Goal: Information Seeking & Learning: Learn about a topic

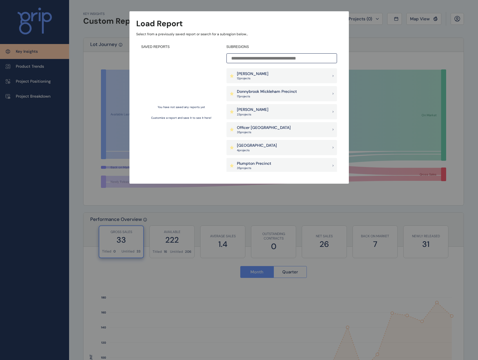
click at [270, 125] on div "Officer [PERSON_NAME] 35 project s" at bounding box center [281, 129] width 111 height 15
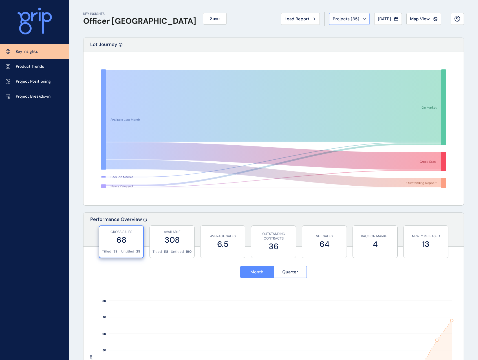
click at [350, 21] on span "Projects ( 35 )" at bounding box center [346, 19] width 27 height 6
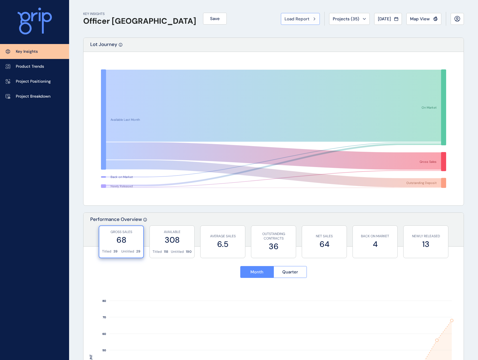
click at [301, 19] on span "Load Report" at bounding box center [296, 19] width 25 height 6
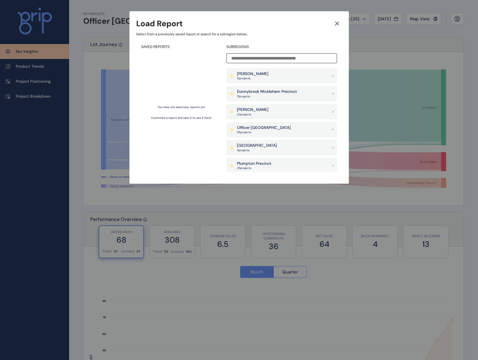
click at [407, 38] on div "Load Report Select from a previously saved report or search for a subregion bel…" at bounding box center [239, 86] width 478 height 172
click at [337, 23] on icon at bounding box center [336, 23] width 3 height 3
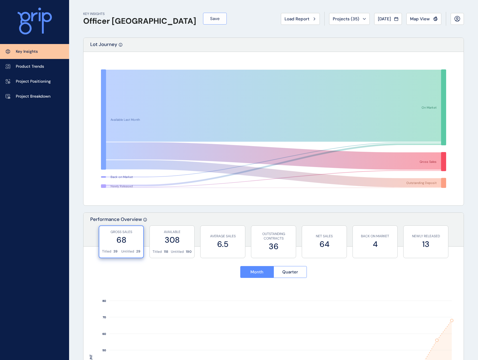
click at [210, 20] on span "Save" at bounding box center [215, 19] width 10 height 6
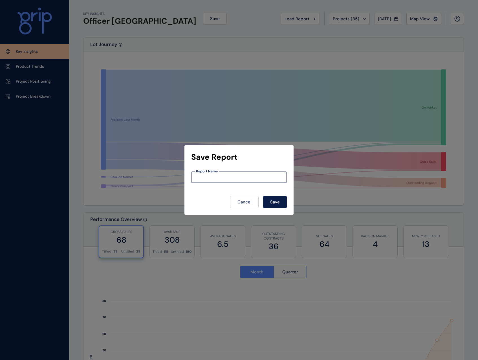
click at [227, 178] on input at bounding box center [238, 177] width 95 height 5
type input "*******"
click at [280, 201] on span "Save" at bounding box center [275, 202] width 10 height 6
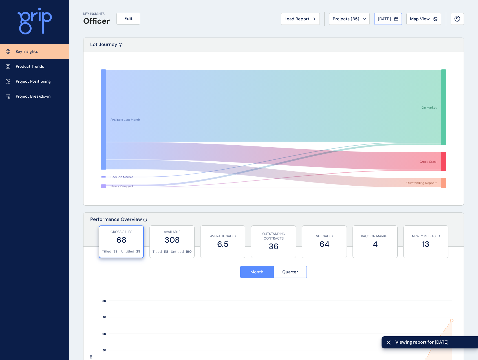
click at [390, 17] on span "[DATE]" at bounding box center [384, 19] width 13 height 6
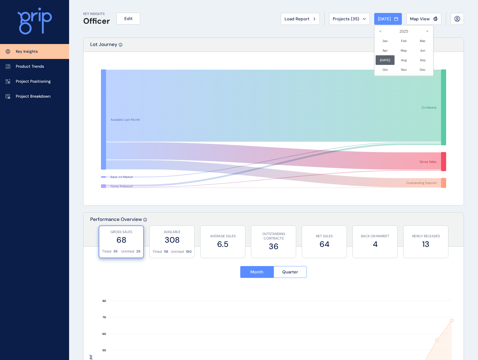
click at [315, 35] on div at bounding box center [239, 180] width 478 height 360
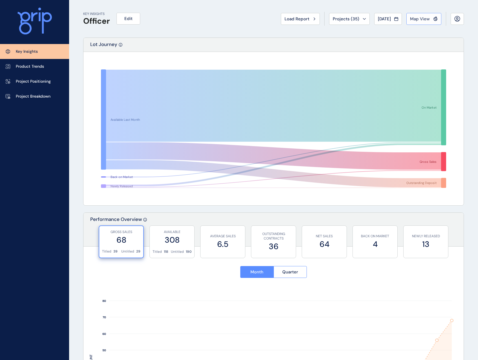
click at [427, 18] on span "Map View" at bounding box center [420, 19] width 20 height 6
click at [417, 19] on span "Map View" at bounding box center [420, 19] width 20 height 6
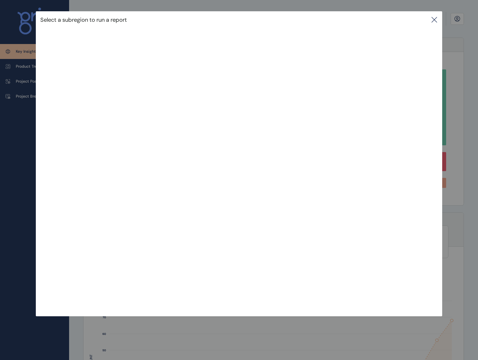
click at [434, 20] on icon at bounding box center [434, 19] width 7 height 7
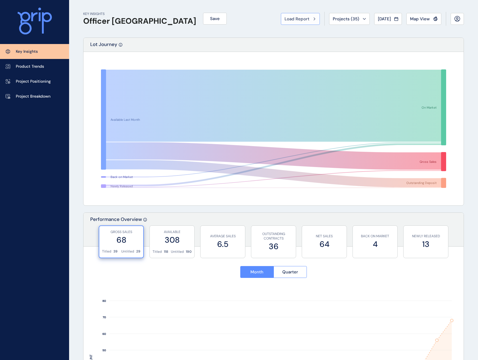
click at [297, 20] on span "Load Report" at bounding box center [296, 19] width 25 height 6
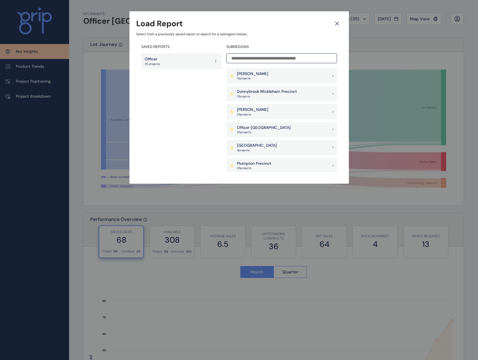
click at [338, 22] on icon at bounding box center [337, 24] width 10 height 10
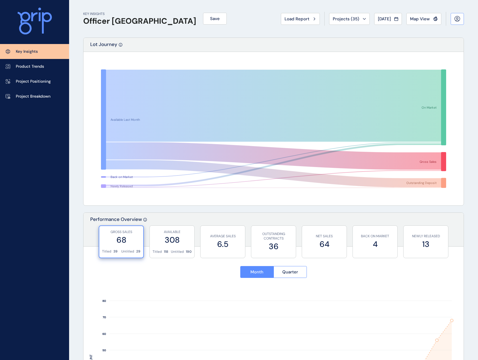
click at [455, 18] on icon at bounding box center [457, 19] width 6 height 6
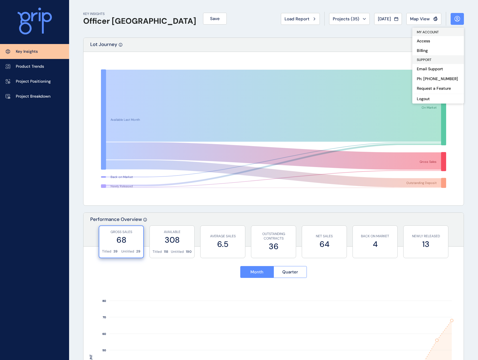
click at [455, 18] on icon at bounding box center [457, 19] width 6 height 6
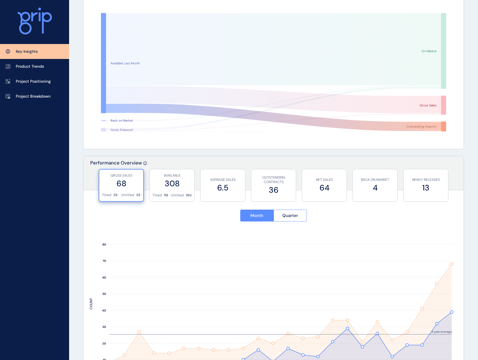
scroll to position [113, 0]
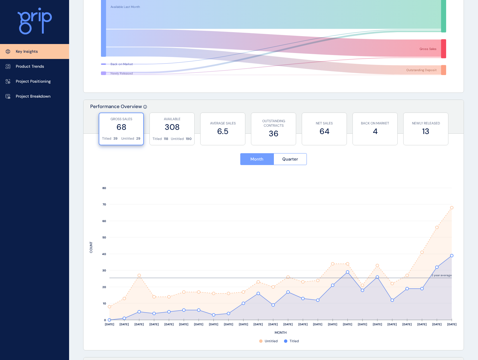
click at [250, 160] on button "Month" at bounding box center [256, 159] width 33 height 12
click at [290, 158] on span "Quarter" at bounding box center [290, 159] width 16 height 6
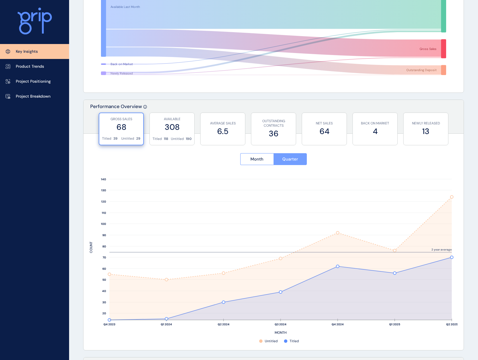
scroll to position [169, 0]
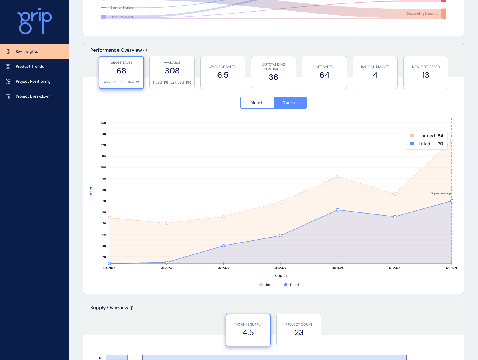
click at [451, 140] on rect at bounding box center [437, 190] width 28 height 145
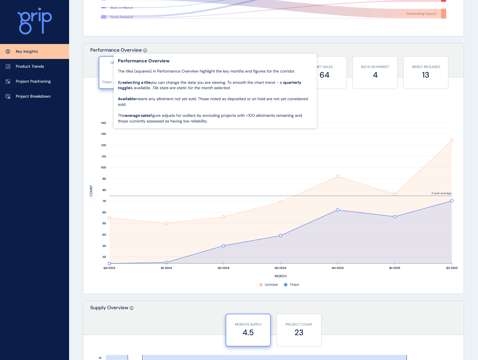
click at [144, 51] on icon at bounding box center [145, 50] width 4 height 4
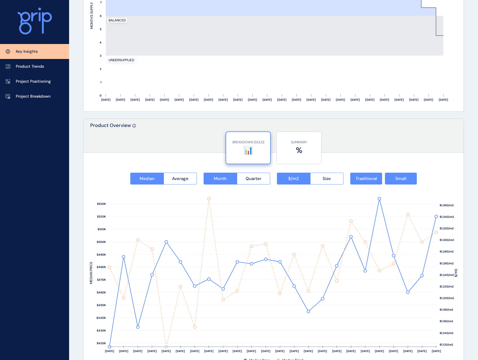
scroll to position [620, 0]
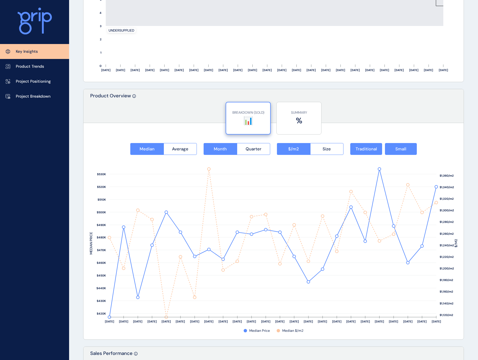
click at [255, 120] on label "📊" at bounding box center [248, 120] width 38 height 11
click at [299, 119] on label "%" at bounding box center [298, 120] width 39 height 11
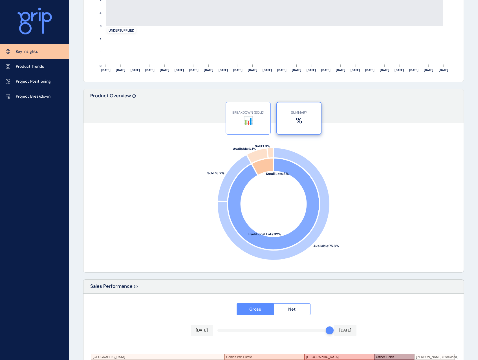
click at [258, 122] on label "📊" at bounding box center [248, 120] width 39 height 11
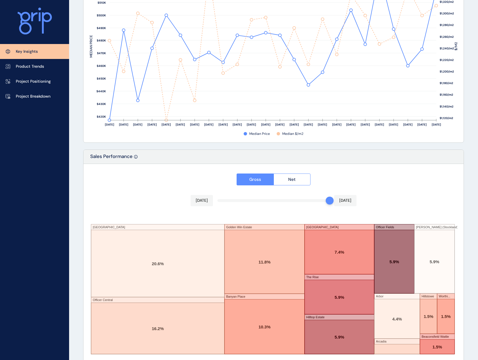
scroll to position [827, 0]
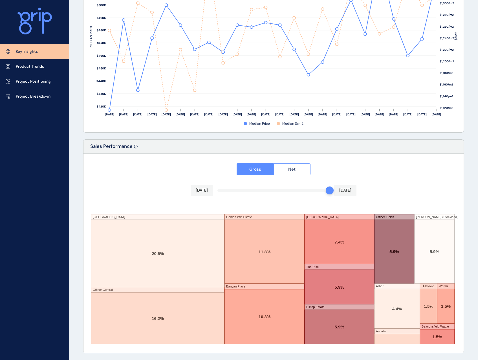
click at [293, 168] on span "Net" at bounding box center [291, 169] width 7 height 6
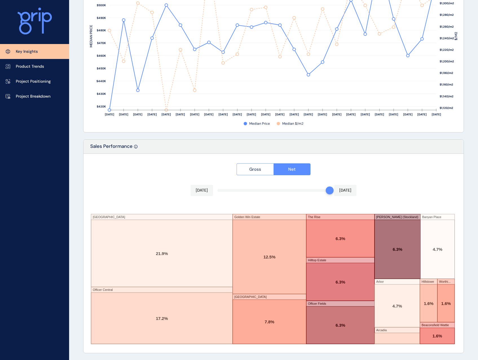
click at [259, 169] on span "Gross" at bounding box center [255, 169] width 12 height 6
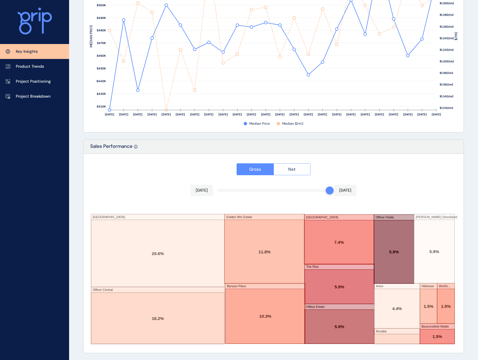
click at [287, 170] on button "Net" at bounding box center [291, 169] width 37 height 12
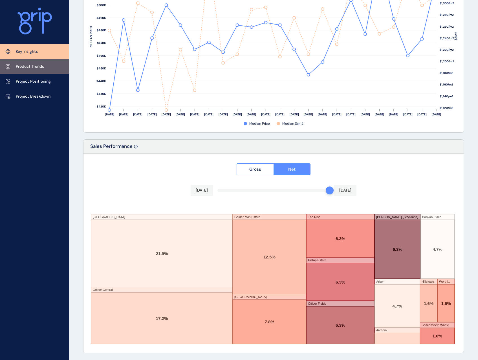
click at [42, 69] on p "Product Trends" at bounding box center [30, 67] width 28 height 6
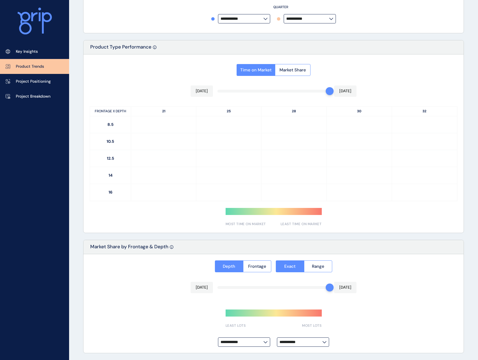
type input "**********"
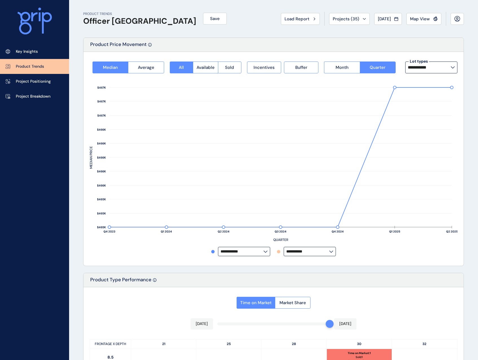
click at [421, 69] on input "**********" at bounding box center [429, 67] width 43 height 5
click at [223, 69] on button "Sold" at bounding box center [229, 67] width 23 height 12
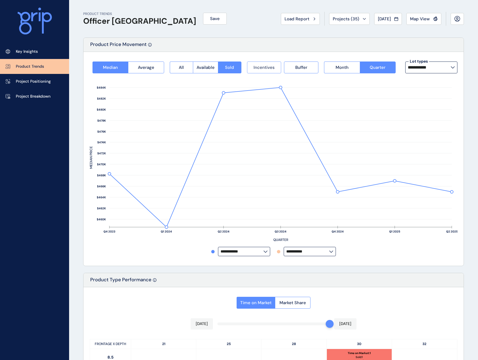
click at [270, 70] on span "Incentives" at bounding box center [263, 68] width 21 height 6
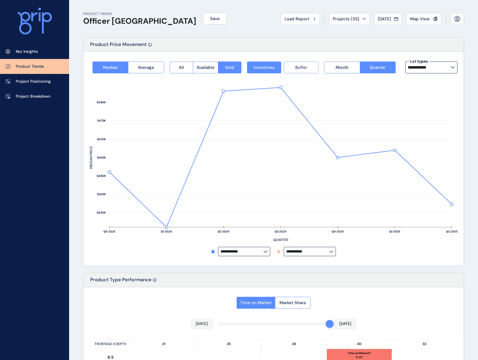
click at [303, 68] on span "Buffer" at bounding box center [301, 68] width 12 height 6
click at [341, 68] on span "Month" at bounding box center [342, 68] width 13 height 6
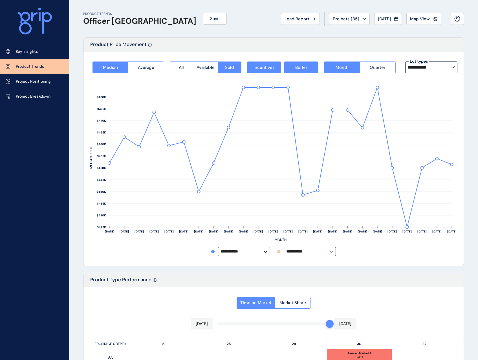
click at [372, 71] on button "Quarter" at bounding box center [378, 67] width 36 height 12
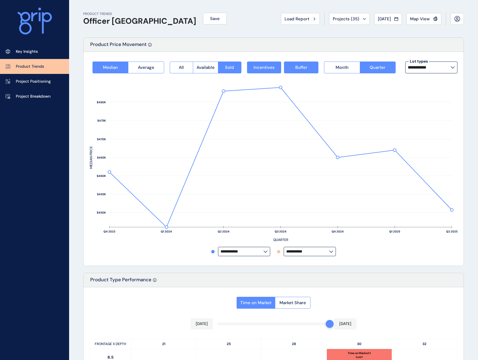
click at [448, 71] on label "**********" at bounding box center [431, 67] width 52 height 12
click at [465, 116] on div "PRODUCT TRENDS Officer Pakenham Save Load Report Projects ( 35 ) Jul 2025 2025 …" at bounding box center [273, 330] width 395 height 660
click at [144, 70] on span "Average" at bounding box center [146, 68] width 16 height 6
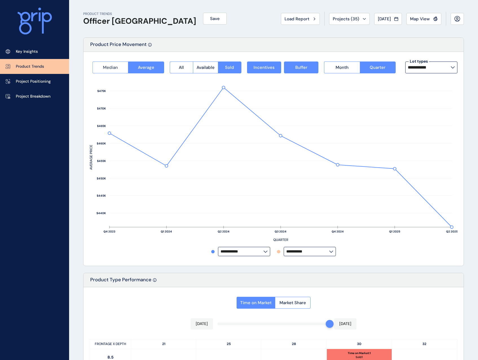
click at [116, 65] on span "Median" at bounding box center [110, 68] width 15 height 6
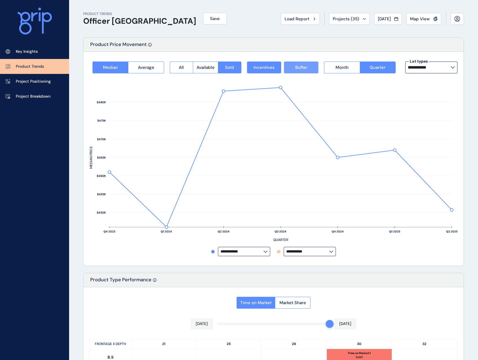
click at [295, 65] on span "Buffer" at bounding box center [301, 68] width 12 height 6
click at [269, 68] on span "Incentives" at bounding box center [263, 68] width 21 height 6
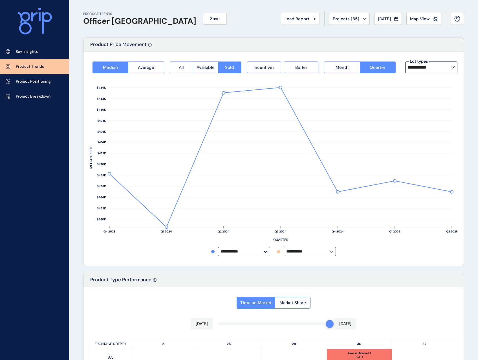
click at [180, 66] on span "All" at bounding box center [181, 68] width 5 height 6
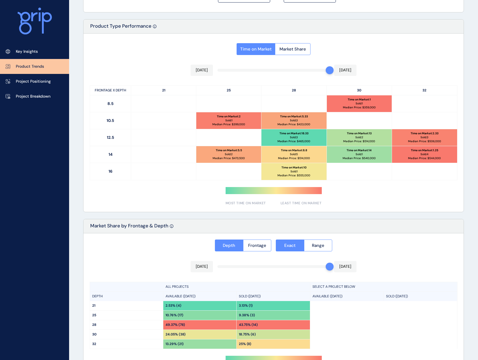
scroll to position [300, 0]
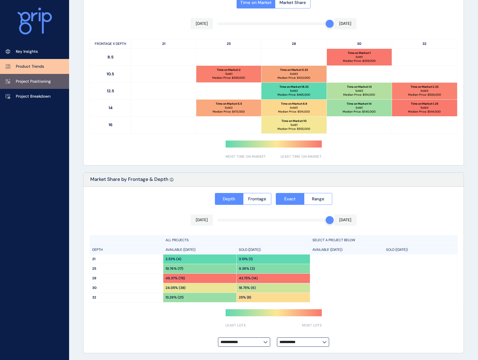
click at [41, 85] on link "Project Positioning" at bounding box center [34, 81] width 69 height 15
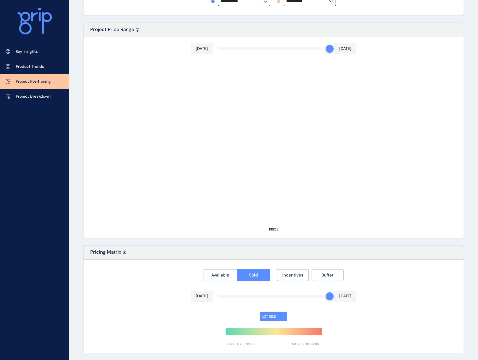
type input "**********"
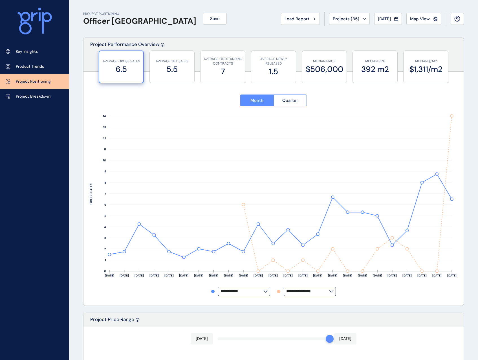
click at [107, 65] on label "6.5" at bounding box center [121, 69] width 38 height 11
click at [178, 64] on label "5.5" at bounding box center [172, 69] width 39 height 11
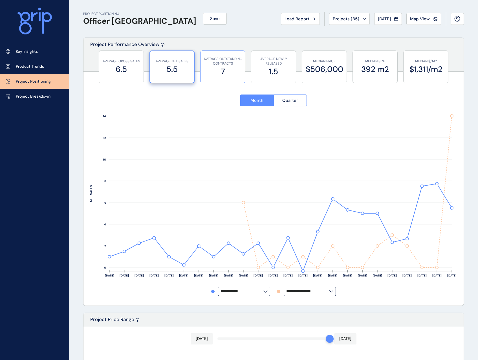
click at [228, 68] on label "7" at bounding box center [222, 71] width 39 height 11
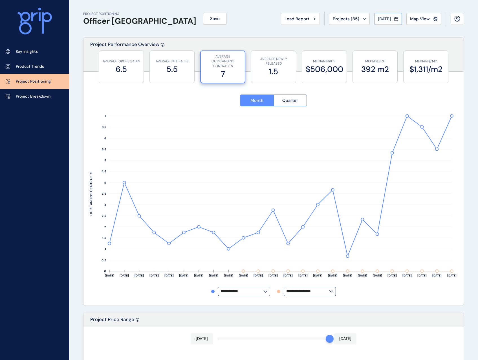
click at [380, 19] on span "[DATE]" at bounding box center [384, 19] width 13 height 6
click at [380, 19] on div at bounding box center [239, 180] width 478 height 360
click at [131, 68] on label "6.5" at bounding box center [121, 69] width 39 height 11
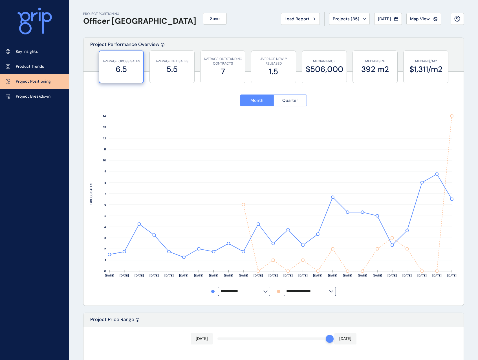
click at [293, 103] on button "Quarter" at bounding box center [290, 100] width 34 height 12
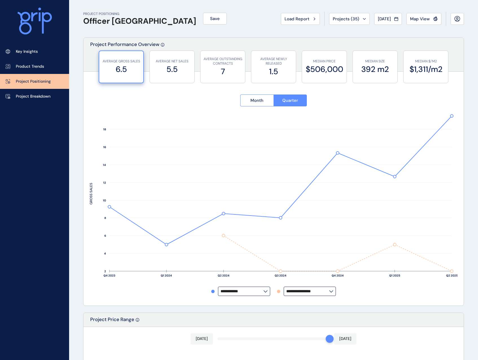
click at [297, 292] on input "**********" at bounding box center [307, 291] width 43 height 4
click at [306, 226] on p "No projects" at bounding box center [299, 226] width 22 height 6
type input "**********"
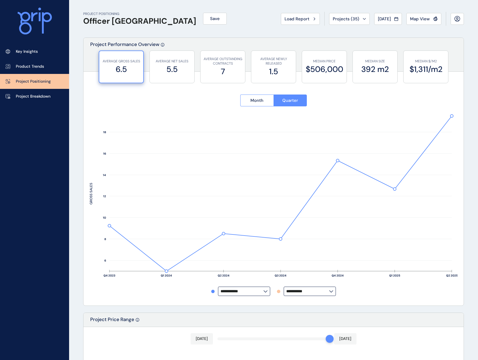
click at [385, 292] on div "**********" at bounding box center [274, 290] width 368 height 9
click at [265, 103] on button "Month" at bounding box center [256, 100] width 33 height 12
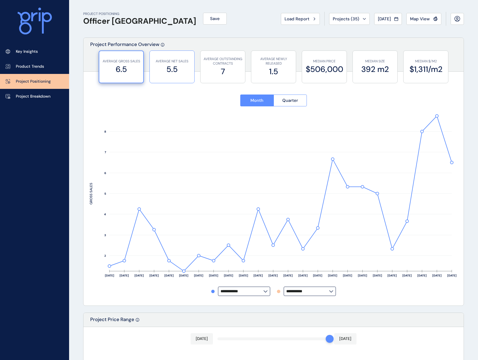
click at [187, 72] on label "5.5" at bounding box center [172, 69] width 39 height 11
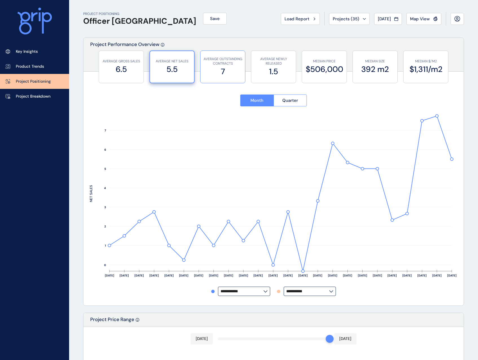
click at [225, 65] on p "AVERAGE OUTSTANDING CONTRACTS" at bounding box center [222, 62] width 39 height 10
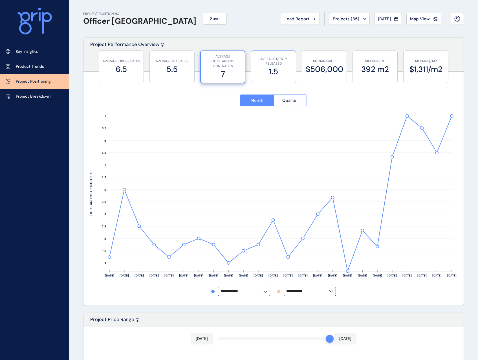
click at [271, 66] on label "1.5" at bounding box center [273, 71] width 39 height 11
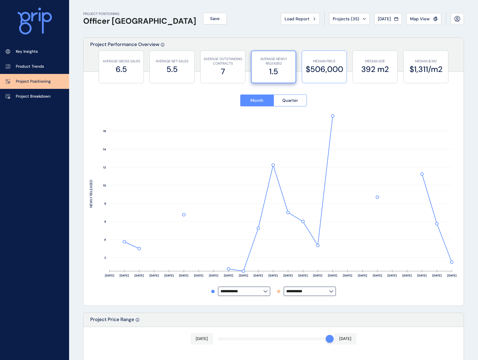
click at [332, 71] on label "$506,000" at bounding box center [324, 69] width 39 height 11
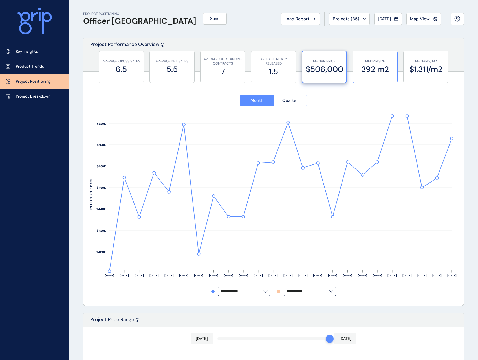
click at [383, 69] on label "392 m2" at bounding box center [375, 69] width 39 height 11
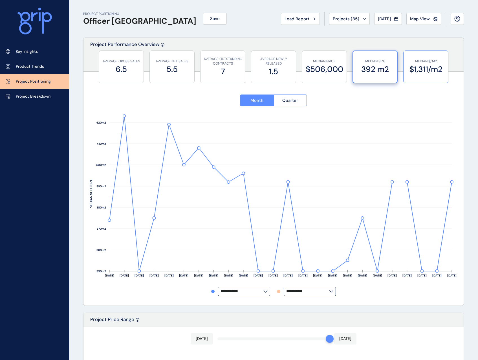
click at [427, 71] on label "$1,311/m2" at bounding box center [425, 69] width 39 height 11
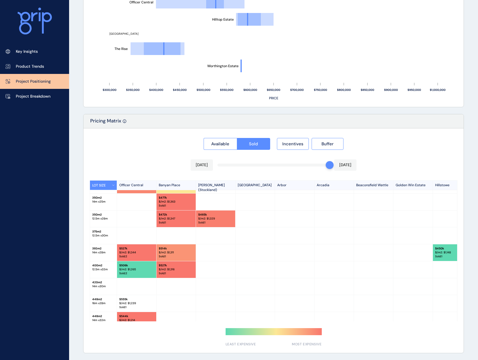
scroll to position [57, 0]
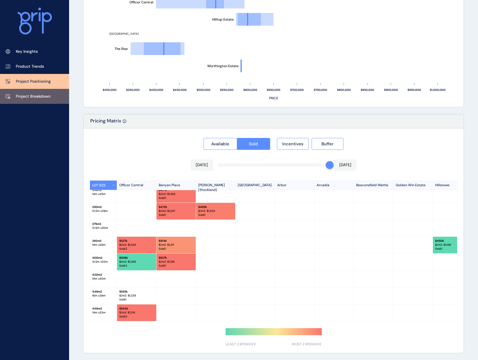
click at [25, 98] on p "Project Breakdown" at bounding box center [33, 97] width 35 height 6
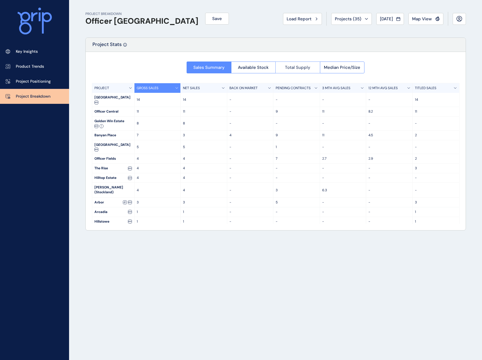
click at [309, 71] on button "Total Supply" at bounding box center [297, 67] width 45 height 12
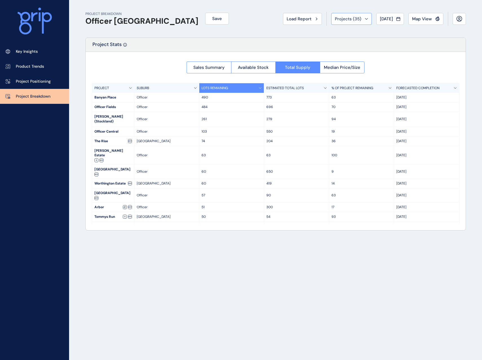
click at [350, 18] on span "Projects ( 35 )" at bounding box center [348, 19] width 27 height 6
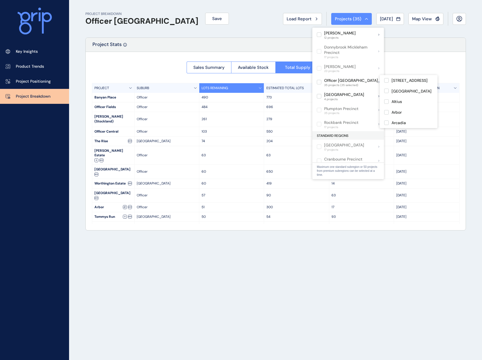
click at [358, 85] on div "Officer Pakenham 35 projects (35 selected)" at bounding box center [348, 82] width 72 height 14
click at [356, 81] on p "Officer [GEOGRAPHIC_DATA]" at bounding box center [351, 81] width 54 height 6
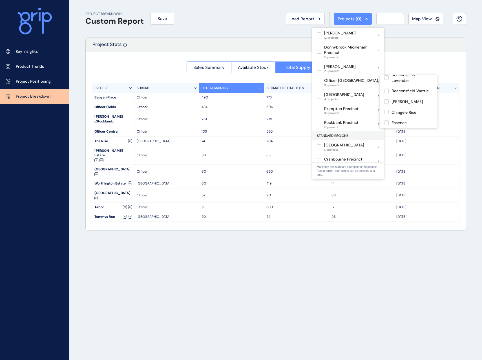
scroll to position [82, 0]
click at [385, 98] on label at bounding box center [386, 99] width 5 height 5
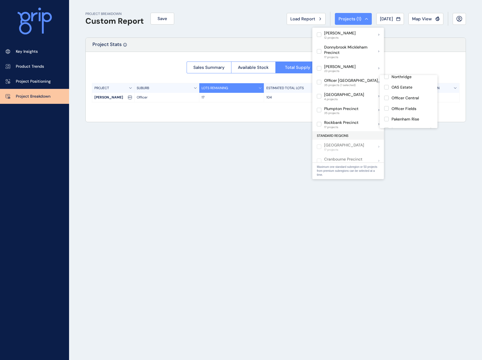
scroll to position [154, 0]
click at [387, 81] on label at bounding box center [386, 80] width 5 height 5
click at [387, 108] on label at bounding box center [386, 108] width 5 height 5
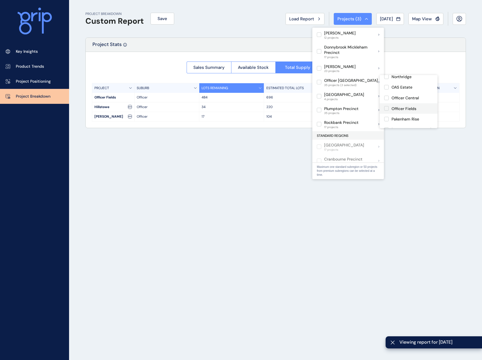
scroll to position [267, 0]
click at [385, 105] on label at bounding box center [386, 107] width 5 height 5
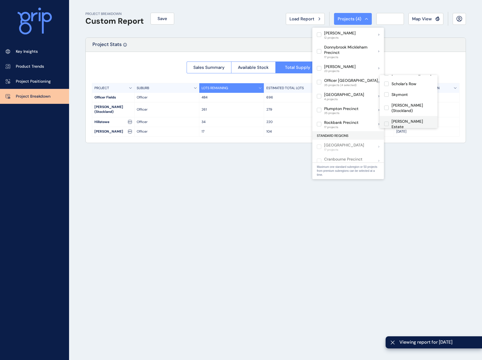
click at [388, 122] on label at bounding box center [386, 124] width 5 height 5
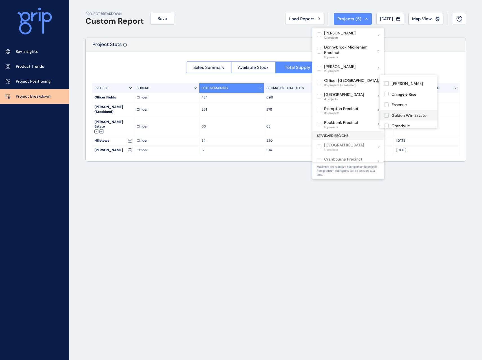
scroll to position [154, 0]
click at [401, 114] on p "Laurier" at bounding box center [398, 112] width 13 height 6
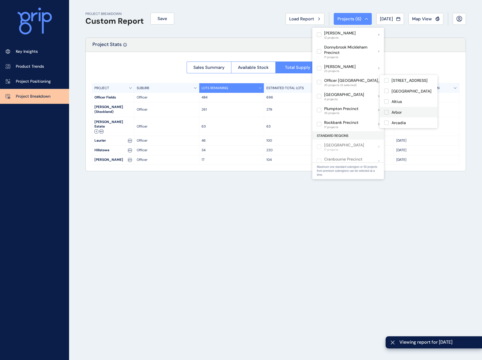
click at [401, 112] on p "Arbor" at bounding box center [397, 113] width 10 height 6
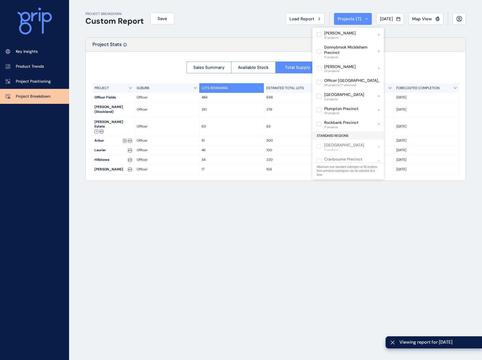
click at [365, 229] on div "PROJECT BREAKDOWN Custom Report Save Load Report Projects ( 7 ) Jul 2025 2025 <…" at bounding box center [275, 180] width 395 height 360
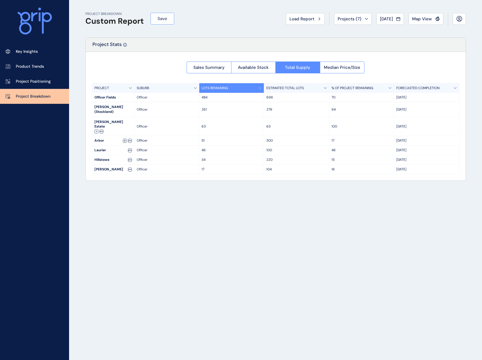
click at [168, 19] on button "Save" at bounding box center [163, 19] width 24 height 12
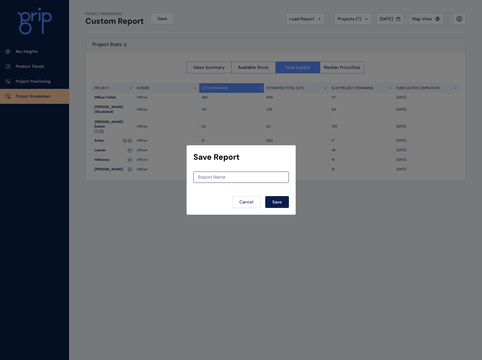
click at [237, 183] on form "Report Name Cancel Save" at bounding box center [241, 189] width 96 height 36
click at [238, 178] on input at bounding box center [241, 177] width 95 height 5
type input "*******"
click at [279, 202] on span "Save" at bounding box center [277, 202] width 10 height 6
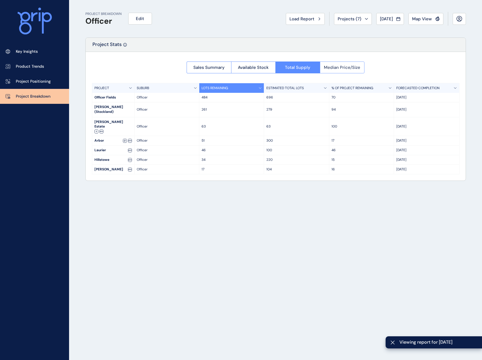
click at [350, 70] on span "Median Price/Size" at bounding box center [342, 68] width 36 height 6
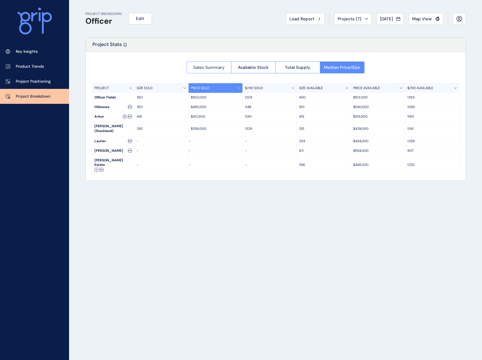
click at [220, 72] on button "Sales Summary" at bounding box center [209, 67] width 45 height 12
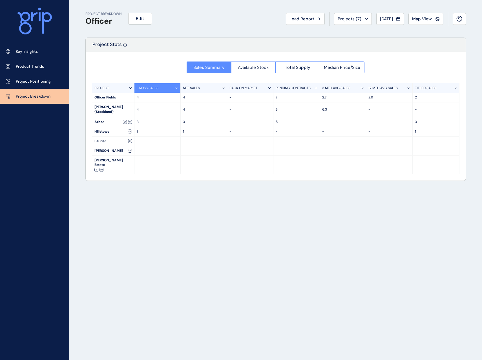
click at [258, 65] on span "Available Stock" at bounding box center [253, 68] width 31 height 6
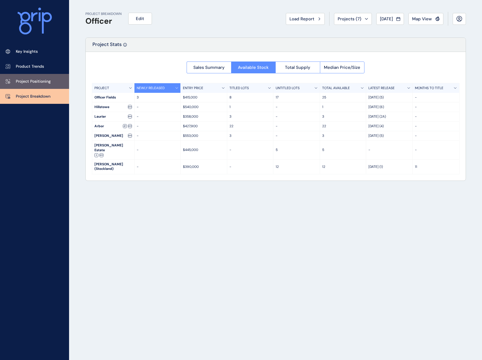
click at [31, 82] on p "Project Positioning" at bounding box center [33, 82] width 35 height 6
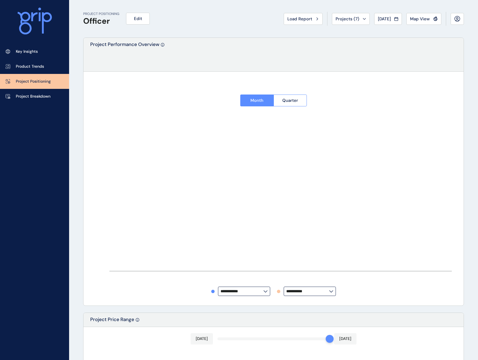
type input "**********"
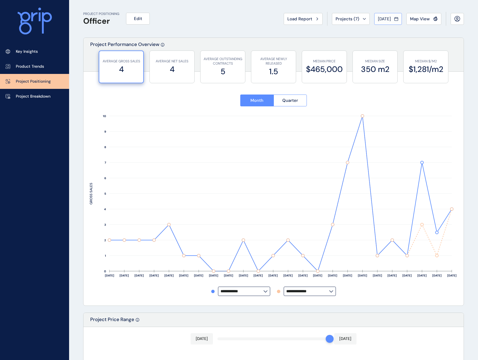
click at [379, 19] on span "[DATE]" at bounding box center [384, 19] width 13 height 6
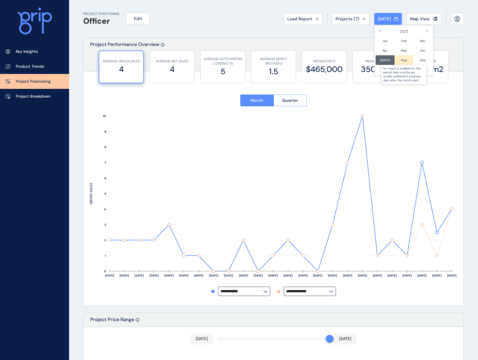
click at [399, 60] on div at bounding box center [403, 60] width 19 height 10
click at [355, 140] on div at bounding box center [239, 180] width 478 height 360
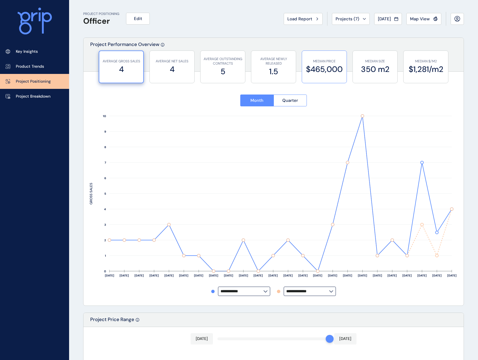
click at [339, 69] on label "$465,000" at bounding box center [324, 69] width 39 height 11
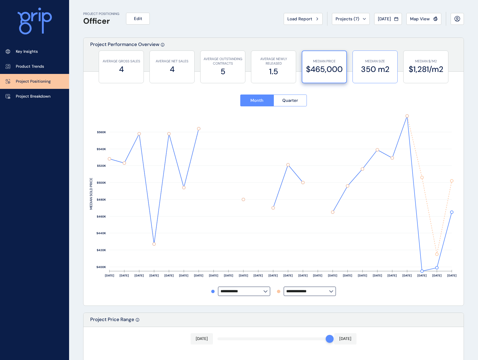
click at [386, 65] on label "350 m2" at bounding box center [375, 69] width 39 height 11
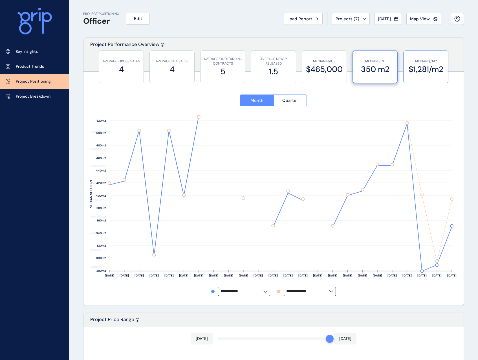
click at [423, 65] on label "$1,281/m2" at bounding box center [425, 69] width 39 height 11
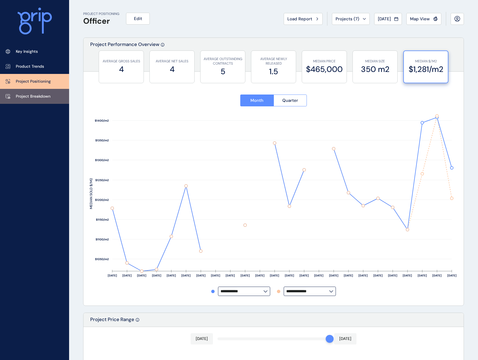
click at [34, 94] on p "Project Breakdown" at bounding box center [33, 97] width 35 height 6
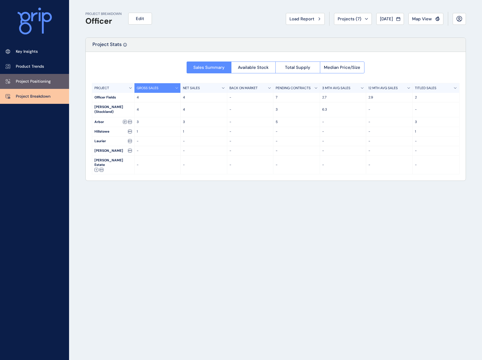
click at [33, 85] on link "Project Positioning" at bounding box center [34, 81] width 69 height 15
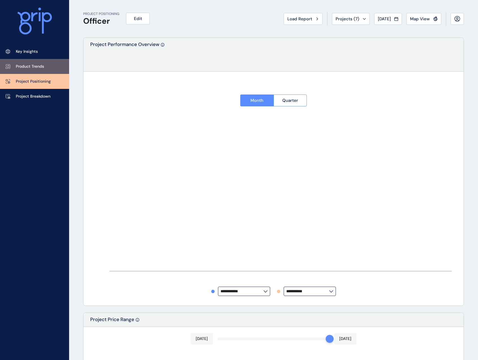
type input "**********"
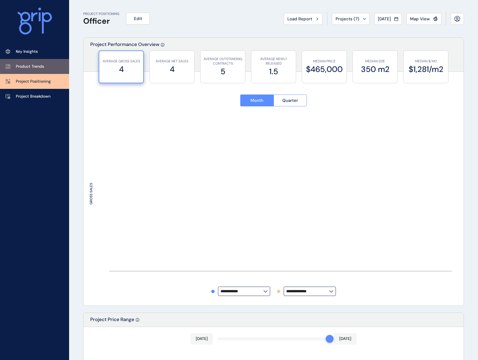
click at [36, 63] on link "Product Trends" at bounding box center [34, 66] width 69 height 15
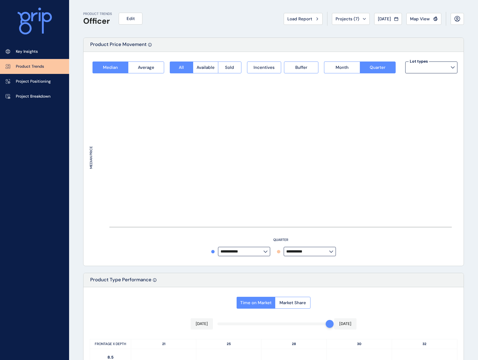
type input "**********"
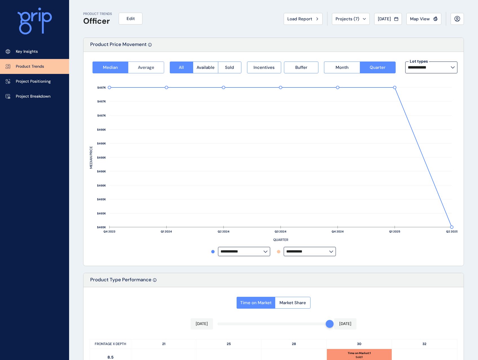
click at [141, 70] on span "Average" at bounding box center [146, 68] width 16 height 6
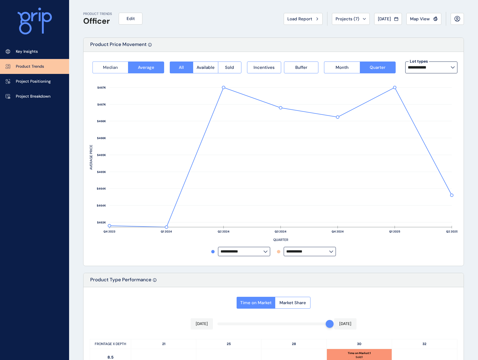
click at [109, 72] on button "Median" at bounding box center [110, 67] width 36 height 12
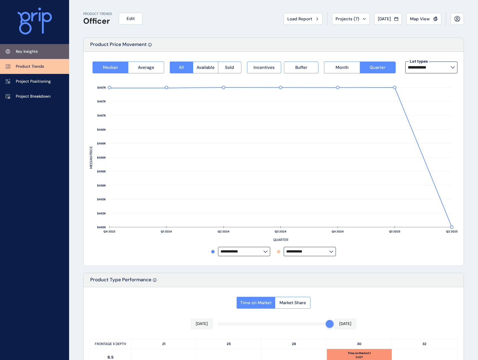
click at [31, 51] on p "Key Insights" at bounding box center [27, 52] width 22 height 6
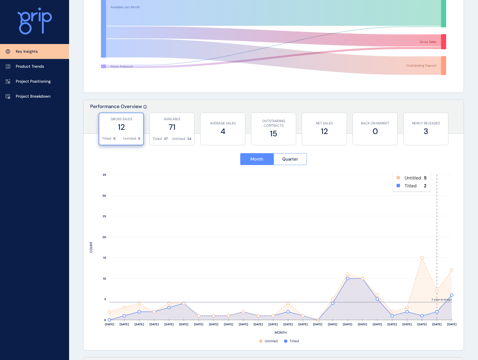
scroll to position [169, 0]
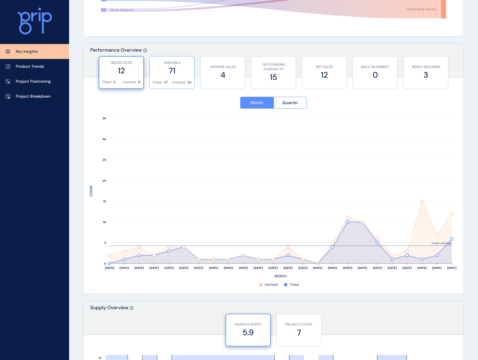
click at [174, 84] on p "Untitled" at bounding box center [178, 82] width 13 height 5
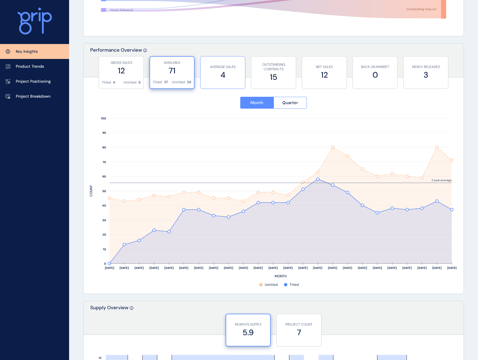
click at [209, 76] on label "4" at bounding box center [222, 74] width 39 height 11
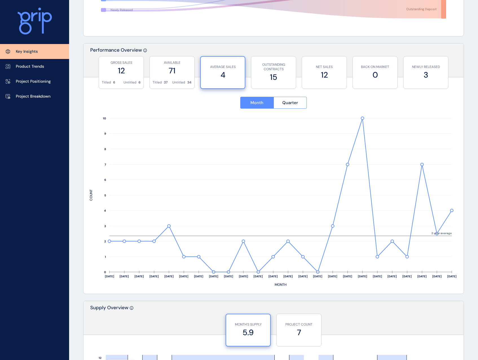
click at [313, 85] on div "Month Quarter Aug ’23 Sep ’23 Oct ’23 Nov ’23 Dec ’23 Jan ’24 Feb ’24 Mar ’24 A…" at bounding box center [273, 188] width 380 height 209
click at [331, 73] on label "12" at bounding box center [324, 74] width 39 height 11
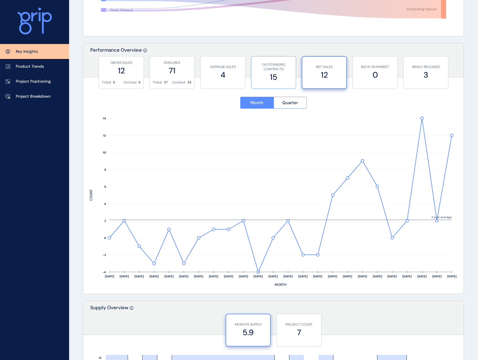
click at [275, 74] on label "15" at bounding box center [273, 77] width 39 height 11
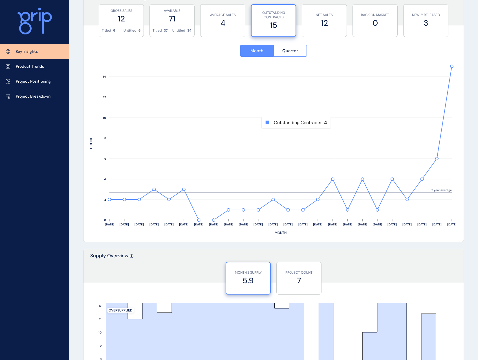
scroll to position [395, 0]
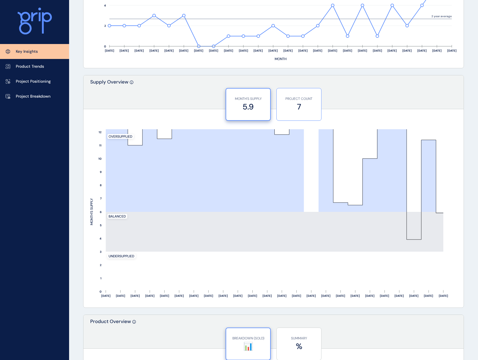
click at [312, 109] on label "7" at bounding box center [298, 106] width 39 height 11
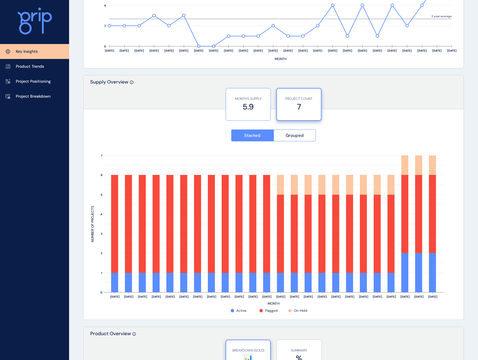
click at [252, 109] on label "5.9" at bounding box center [248, 106] width 39 height 11
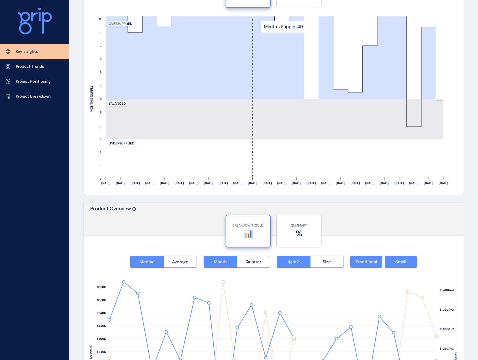
scroll to position [564, 0]
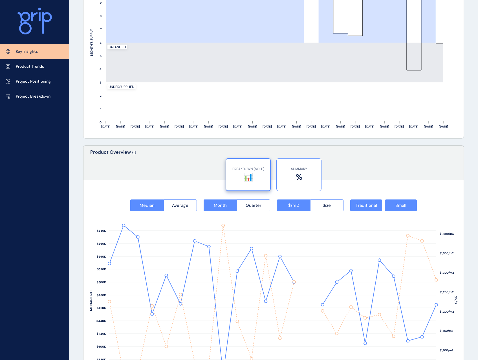
click at [286, 170] on p "SUMMARY" at bounding box center [298, 169] width 39 height 5
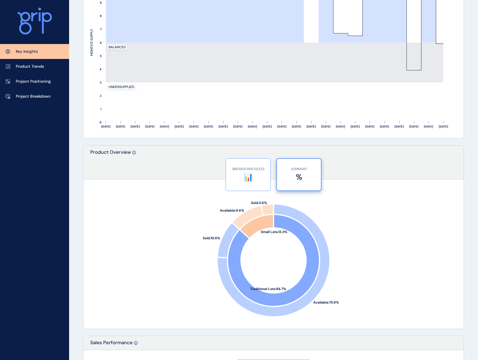
click at [263, 171] on p "BREAKDOWN (SOLD)" at bounding box center [248, 169] width 39 height 5
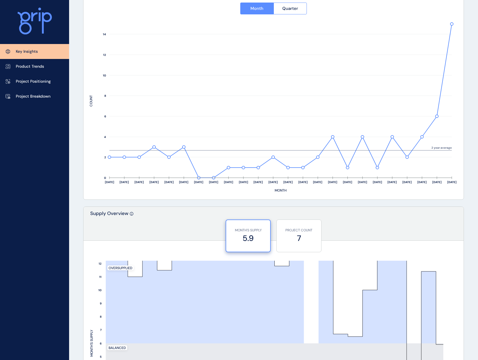
scroll to position [0, 0]
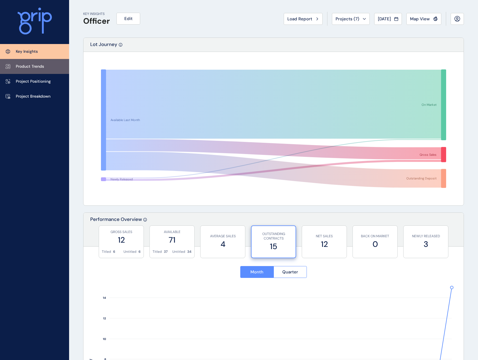
click at [38, 69] on p "Product Trends" at bounding box center [30, 67] width 28 height 6
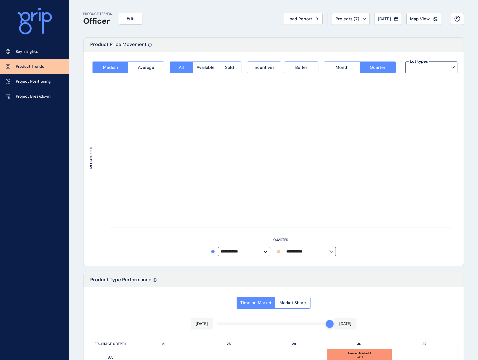
type input "**********"
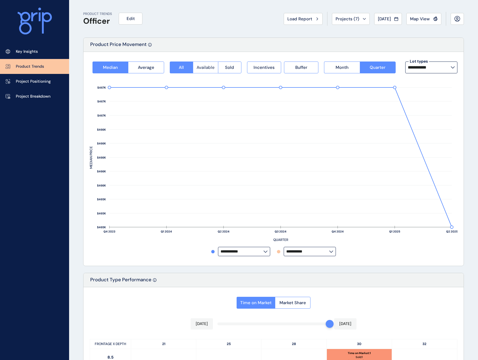
click at [197, 69] on span "Available" at bounding box center [206, 68] width 18 height 6
click at [345, 66] on span "Month" at bounding box center [342, 68] width 13 height 6
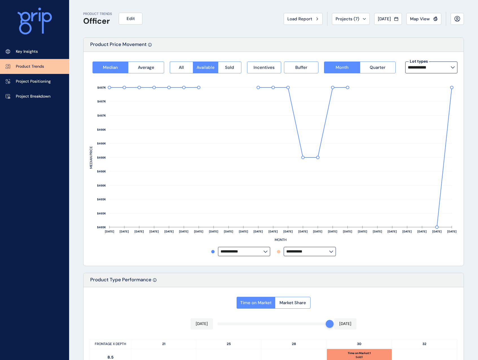
click at [438, 69] on input "**********" at bounding box center [429, 67] width 43 height 5
click at [188, 66] on button "All" at bounding box center [181, 67] width 23 height 12
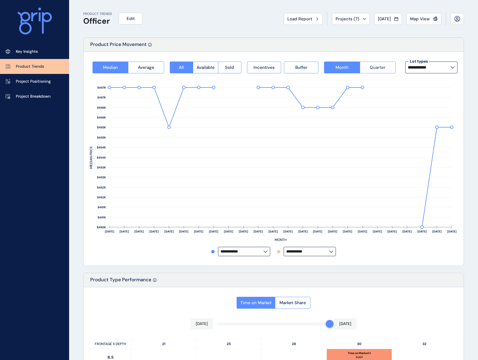
click at [373, 69] on span "Quarter" at bounding box center [378, 68] width 16 height 6
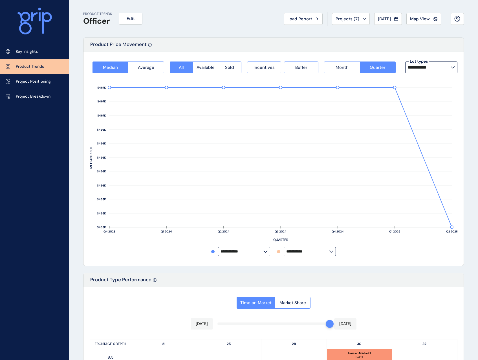
click at [345, 65] on span "Month" at bounding box center [342, 68] width 13 height 6
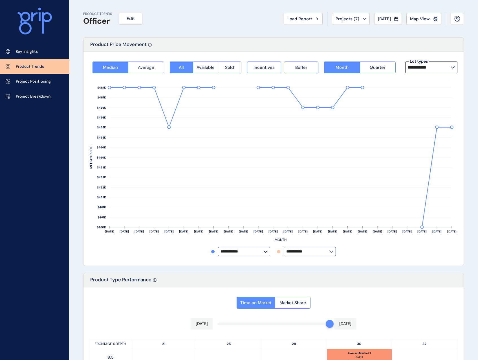
click at [141, 70] on span "Average" at bounding box center [146, 68] width 16 height 6
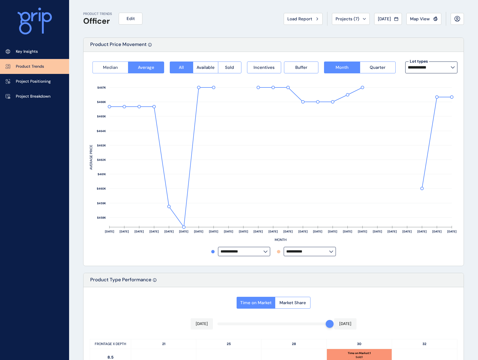
click at [104, 68] on span "Median" at bounding box center [110, 68] width 15 height 6
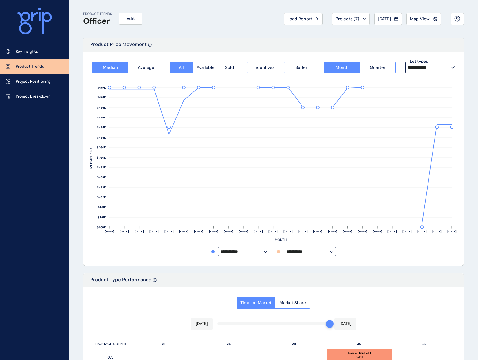
click at [424, 70] on input "**********" at bounding box center [429, 67] width 43 height 5
click at [436, 110] on div "16m x 21m 0 lots sold" at bounding box center [431, 111] width 52 height 14
type input "*********"
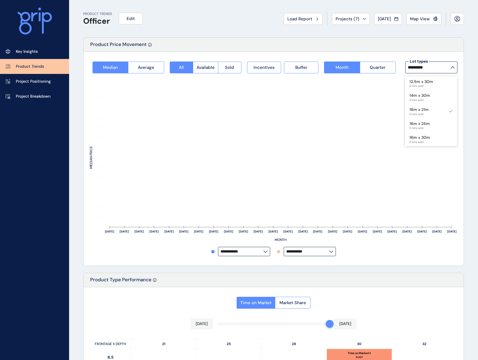
click at [453, 70] on label "*********" at bounding box center [431, 67] width 52 height 12
click at [451, 70] on input "*********" at bounding box center [429, 67] width 43 height 5
click at [450, 69] on input "*********" at bounding box center [429, 67] width 43 height 5
click at [435, 96] on div "14m x 32m 6 lots sold" at bounding box center [431, 97] width 52 height 14
type input "*********"
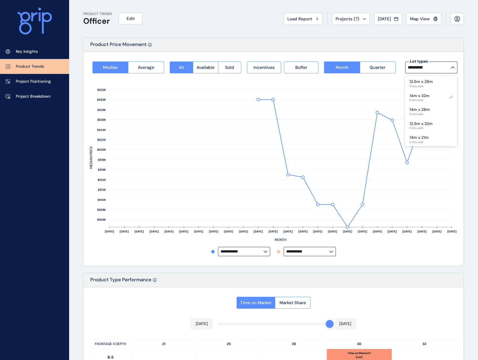
click at [454, 68] on icon at bounding box center [453, 67] width 4 height 2
click at [451, 68] on input "*********" at bounding box center [429, 67] width 43 height 5
click at [288, 21] on span "Load Report" at bounding box center [299, 19] width 25 height 6
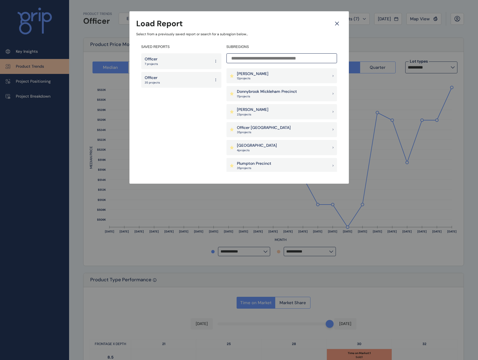
click at [173, 76] on div "Officer 35 projects" at bounding box center [181, 80] width 80 height 16
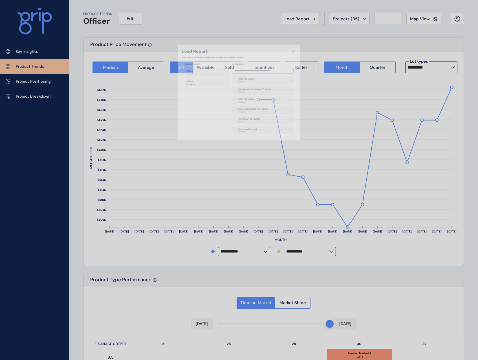
type input "**********"
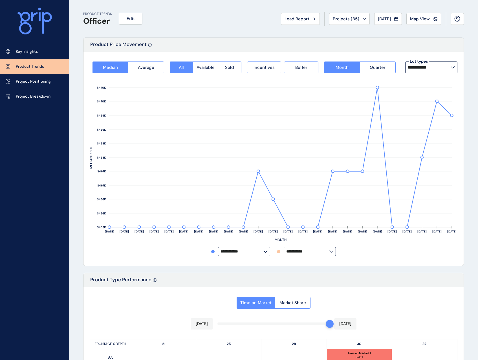
click at [421, 68] on input "**********" at bounding box center [429, 67] width 43 height 5
click at [423, 98] on p "14m x 28m" at bounding box center [419, 96] width 20 height 6
type input "*********"
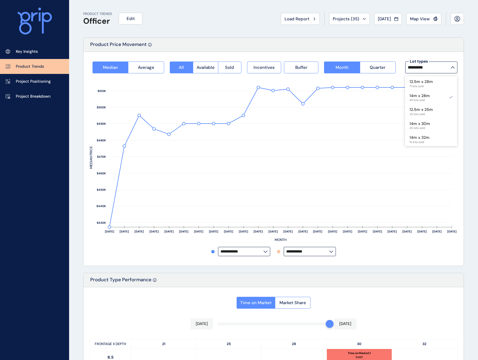
click at [460, 169] on div "**********" at bounding box center [273, 159] width 380 height 214
click at [447, 68] on input "*********" at bounding box center [429, 67] width 43 height 5
click at [435, 84] on div "12.5m x 28m 71 lots sold" at bounding box center [431, 83] width 52 height 14
type input "**********"
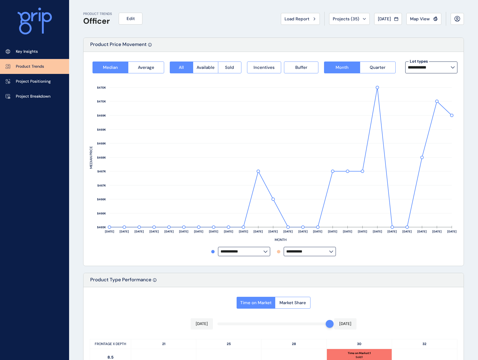
click at [464, 83] on div "PRODUCT TRENDS Officer Edit Load Report Projects ( 35 ) Jul 2025 2025 < > Jan N…" at bounding box center [273, 330] width 395 height 660
click at [445, 63] on label "**********" at bounding box center [431, 67] width 52 height 12
click at [433, 109] on div "12.5m x 25m 25 lots sold" at bounding box center [431, 111] width 52 height 14
type input "**********"
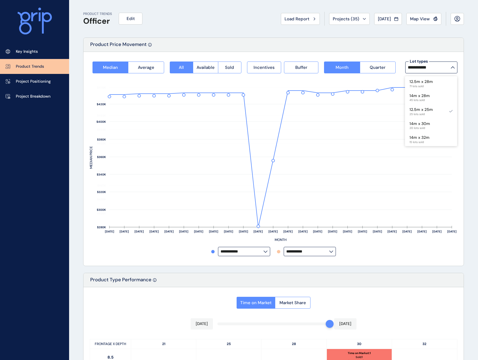
click at [468, 115] on div "PRODUCT TRENDS Officer Edit Load Report Projects ( 35 ) Jul 2025 2025 < > Jan N…" at bounding box center [273, 330] width 395 height 660
click at [454, 67] on icon at bounding box center [452, 68] width 3 height 2
click at [438, 122] on div "14m x 30m 20 lots sold" at bounding box center [431, 125] width 52 height 14
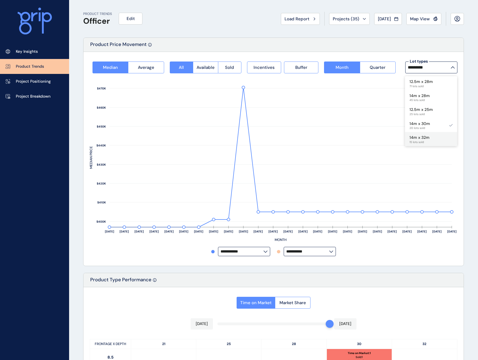
click at [435, 137] on div "14m x 32m 15 lots sold" at bounding box center [431, 139] width 52 height 14
type input "*********"
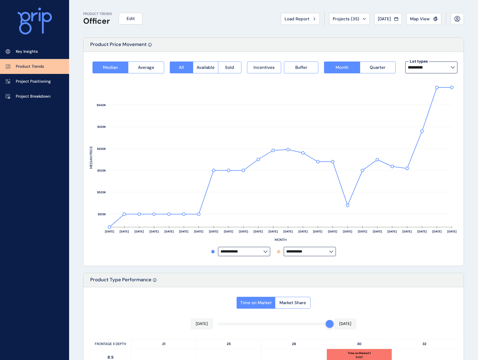
click at [475, 163] on div "PRODUCT TRENDS Officer Edit Load Report Projects ( 35 ) Jul 2025 2025 < > Jan N…" at bounding box center [239, 330] width 478 height 660
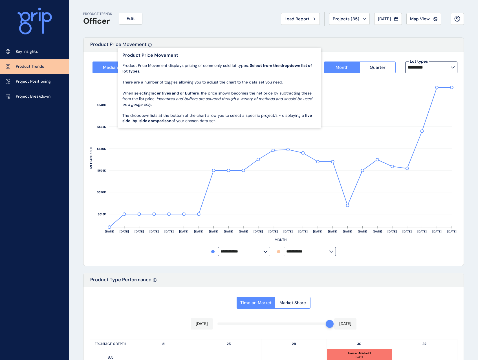
click at [148, 45] on icon at bounding box center [150, 45] width 4 height 4
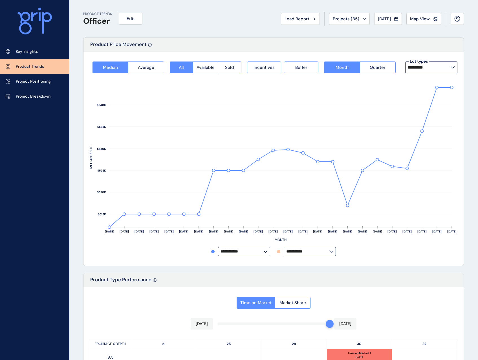
click at [82, 129] on div "PRODUCT TRENDS Officer Edit Load Report Projects ( 35 ) Jul 2025 2025 < > Jan N…" at bounding box center [273, 330] width 395 height 660
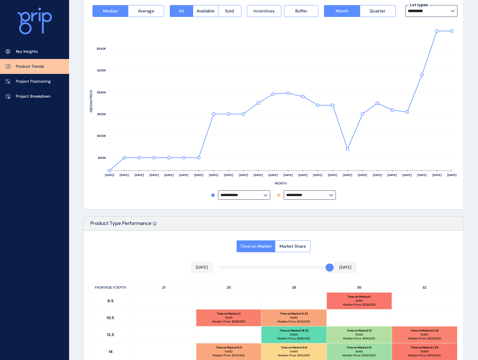
click at [255, 195] on input "**********" at bounding box center [241, 195] width 43 height 4
click at [263, 197] on input "**********" at bounding box center [241, 195] width 43 height 4
click at [315, 198] on label "**********" at bounding box center [310, 194] width 52 height 9
click at [315, 174] on div "Arbor" at bounding box center [309, 171] width 51 height 11
type input "*****"
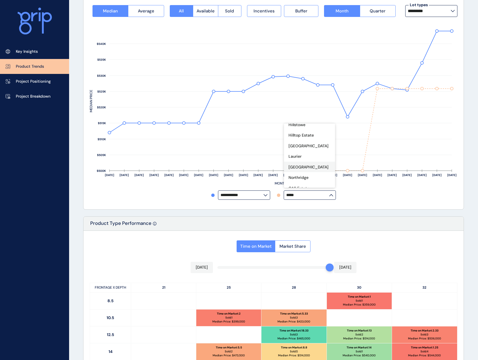
scroll to position [226, 0]
click at [408, 195] on div "**********" at bounding box center [274, 194] width 368 height 9
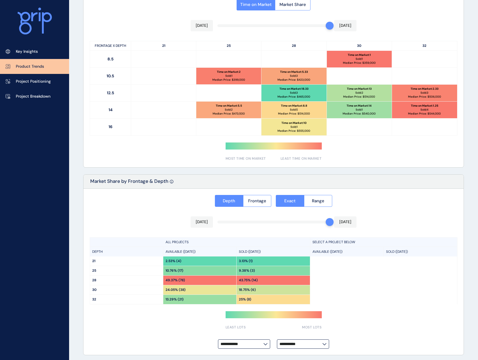
scroll to position [300, 0]
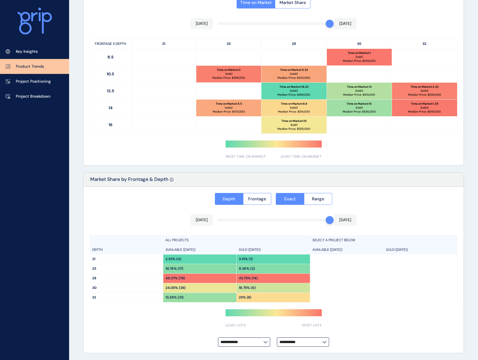
click at [250, 344] on input "**********" at bounding box center [241, 342] width 43 height 4
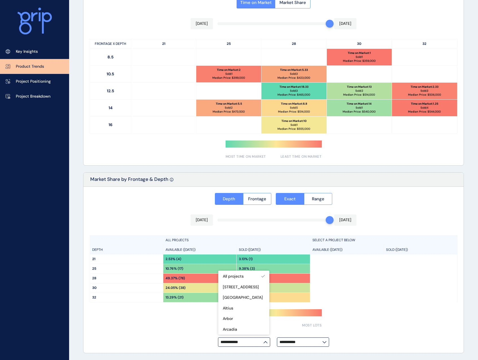
click at [257, 344] on input "**********" at bounding box center [241, 342] width 43 height 4
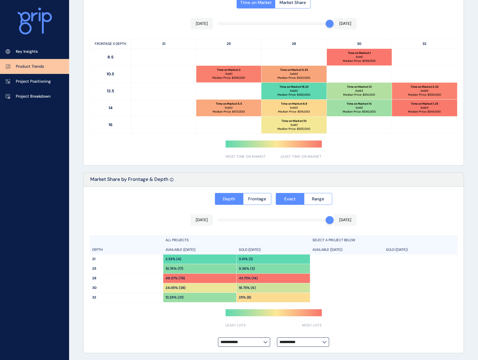
click at [308, 345] on label "**********" at bounding box center [303, 341] width 52 height 9
click at [308, 344] on input "**********" at bounding box center [300, 342] width 43 height 4
click at [443, 306] on div "**********" at bounding box center [273, 270] width 380 height 166
click at [326, 200] on button "Range" at bounding box center [318, 199] width 28 height 12
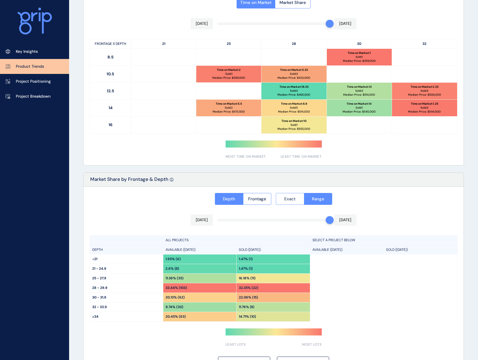
click at [281, 200] on button "Exact" at bounding box center [290, 199] width 28 height 12
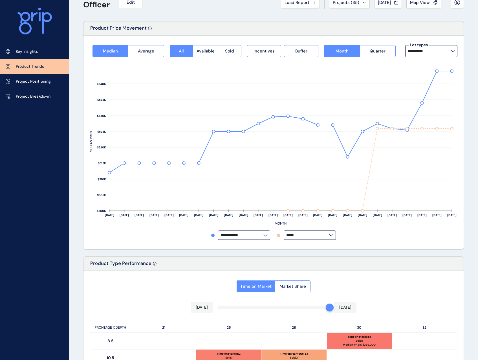
scroll to position [0, 0]
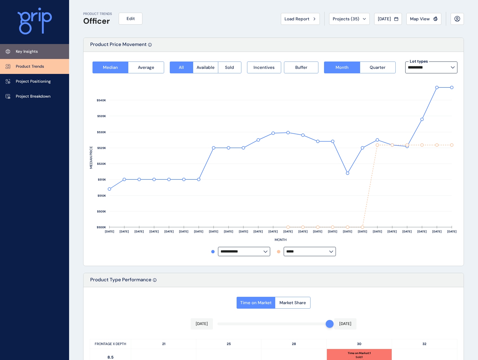
click at [42, 52] on link "Key Insights" at bounding box center [34, 51] width 69 height 15
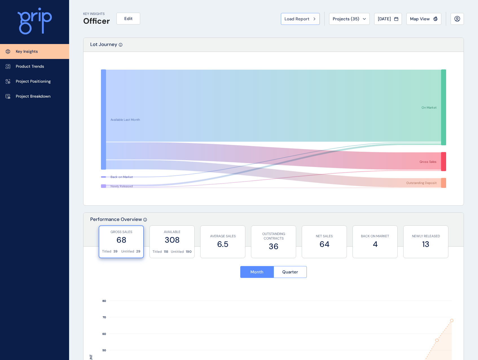
click at [291, 19] on span "Load Report" at bounding box center [296, 19] width 25 height 6
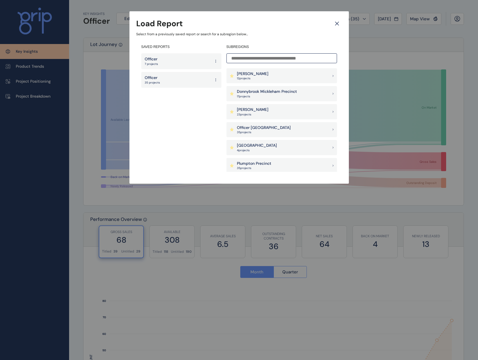
click at [184, 78] on div "Officer 35 projects" at bounding box center [181, 80] width 80 height 16
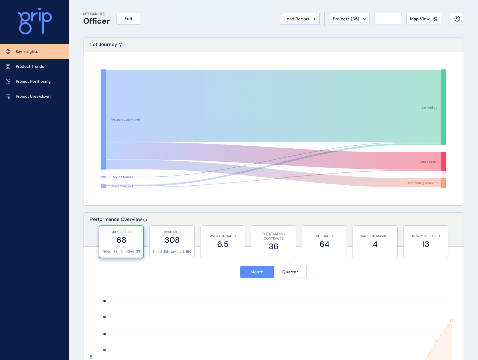
click at [291, 23] on button "Load Report" at bounding box center [300, 19] width 39 height 12
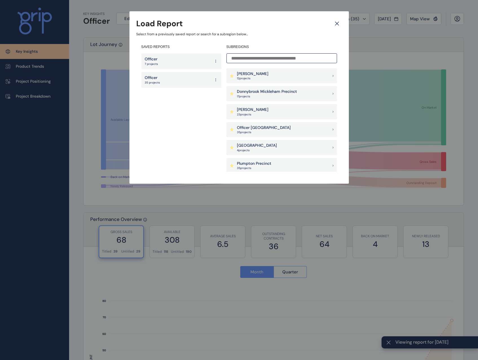
click at [187, 57] on div "Officer 7 projects" at bounding box center [181, 61] width 80 height 16
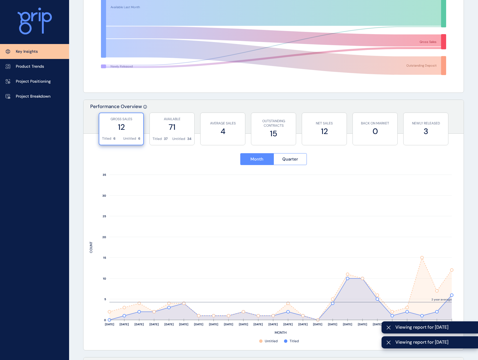
scroll to position [169, 0]
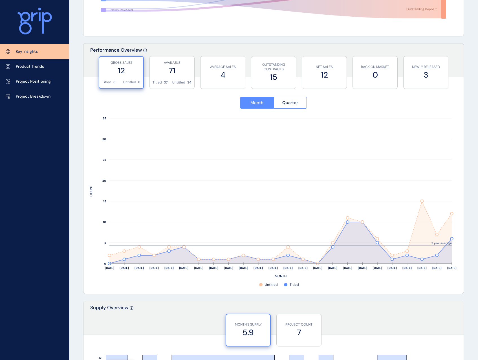
drag, startPoint x: 287, startPoint y: 94, endPoint x: 289, endPoint y: 101, distance: 6.6
click at [287, 95] on div "Month Quarter" at bounding box center [274, 103] width 368 height 25
click at [289, 102] on span "Quarter" at bounding box center [290, 103] width 16 height 6
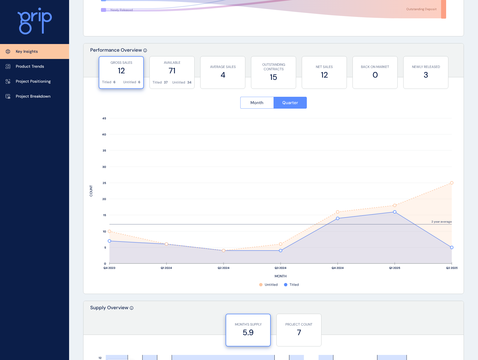
click at [264, 100] on button "Month" at bounding box center [256, 103] width 33 height 12
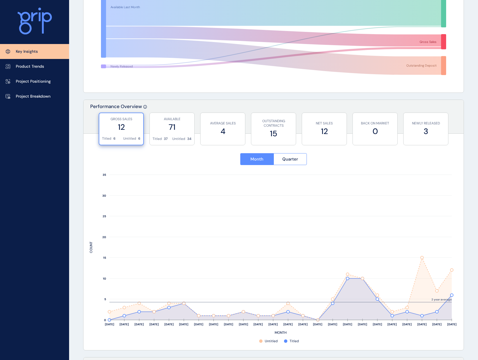
scroll to position [0, 0]
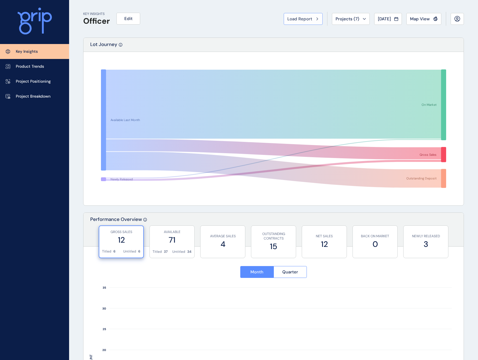
click at [300, 21] on span "Load Report" at bounding box center [299, 19] width 25 height 6
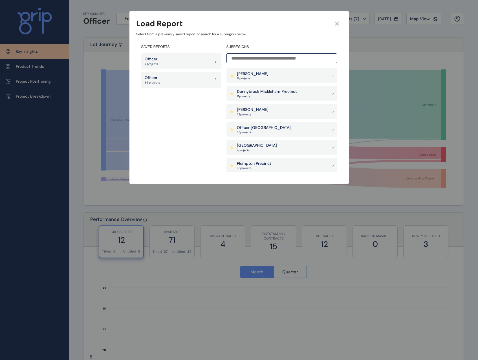
click at [188, 78] on div "Officer 35 projects" at bounding box center [181, 80] width 80 height 16
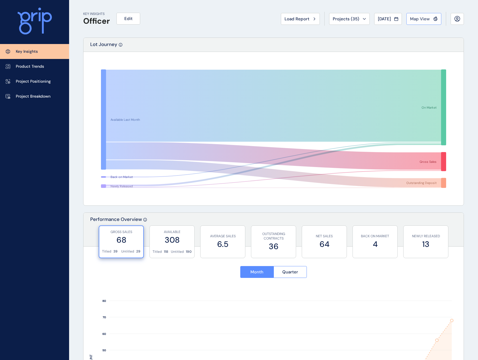
click at [422, 18] on span "Map View" at bounding box center [420, 19] width 20 height 6
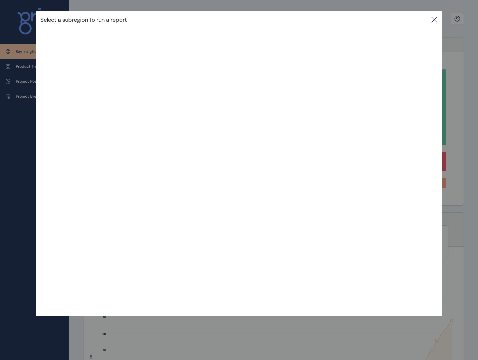
click at [433, 20] on icon at bounding box center [434, 19] width 7 height 7
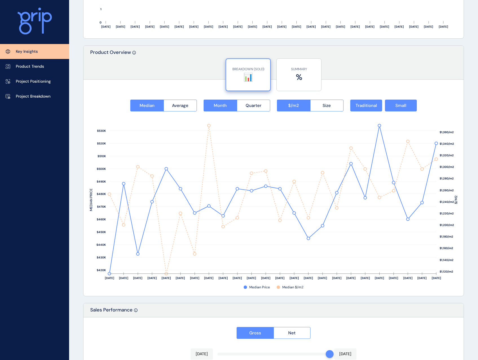
scroll to position [677, 0]
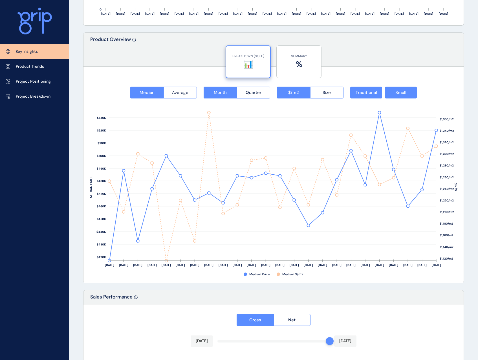
click at [184, 94] on span "Average" at bounding box center [180, 93] width 16 height 6
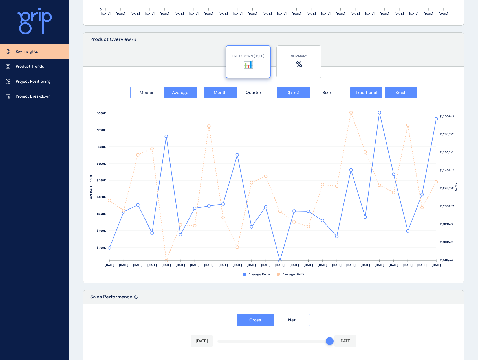
click at [160, 96] on button "Median" at bounding box center [146, 93] width 33 height 12
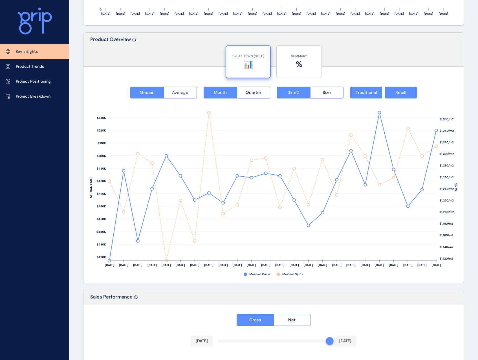
click at [190, 94] on button "Average" at bounding box center [181, 93] width 34 height 12
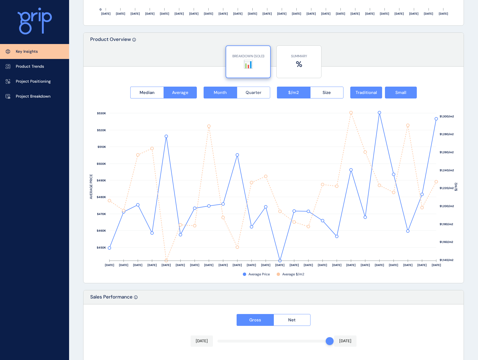
click at [256, 93] on span "Quarter" at bounding box center [254, 93] width 16 height 6
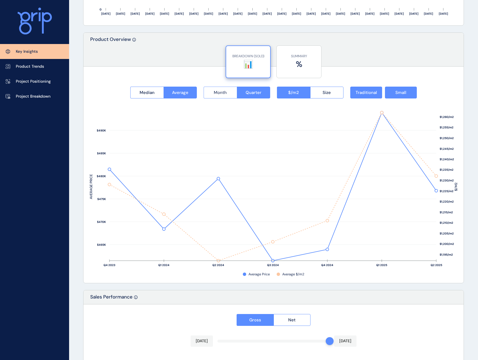
click at [221, 94] on span "Month" at bounding box center [220, 93] width 13 height 6
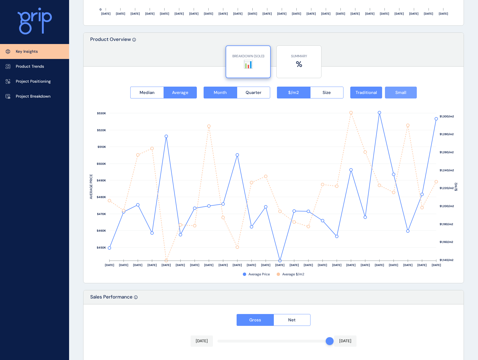
click at [403, 94] on span "Small" at bounding box center [400, 93] width 11 height 6
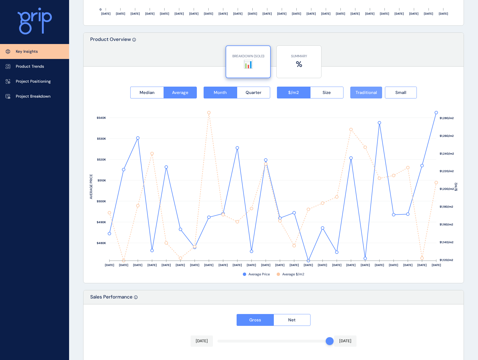
click at [370, 94] on span "Traditional" at bounding box center [366, 93] width 21 height 6
click at [417, 94] on div "Median Average Month Quarter $/m2 Size Traditional Small" at bounding box center [274, 93] width 368 height 12
click at [411, 93] on button "Small" at bounding box center [401, 93] width 32 height 12
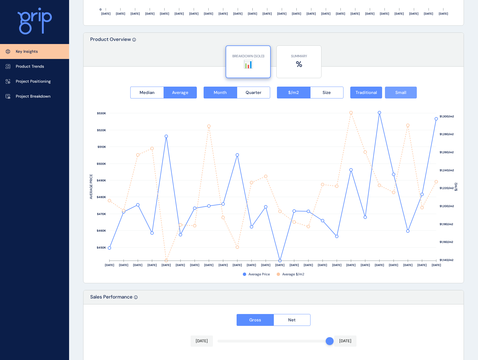
click at [411, 93] on button "Small" at bounding box center [401, 93] width 32 height 12
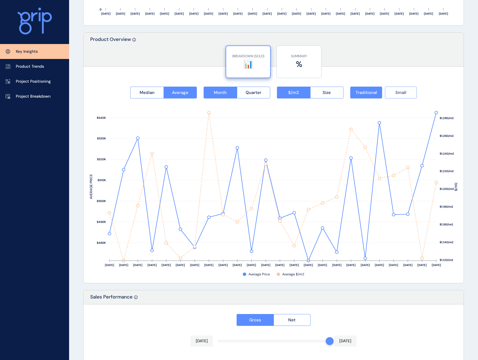
click at [411, 93] on button "Small" at bounding box center [401, 93] width 32 height 12
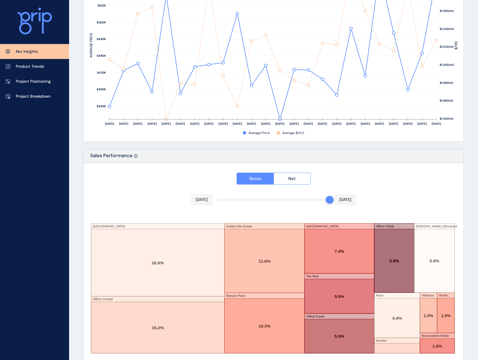
scroll to position [827, 0]
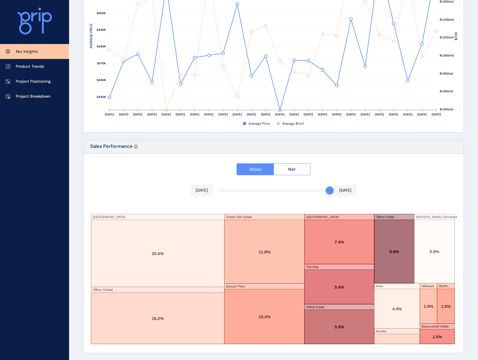
click at [386, 173] on div "Gross Net Jul 2025 Jul 2025 Providence Estate Officer Central Golden Win Estate…" at bounding box center [273, 253] width 380 height 199
click at [294, 166] on button "Net" at bounding box center [291, 169] width 37 height 12
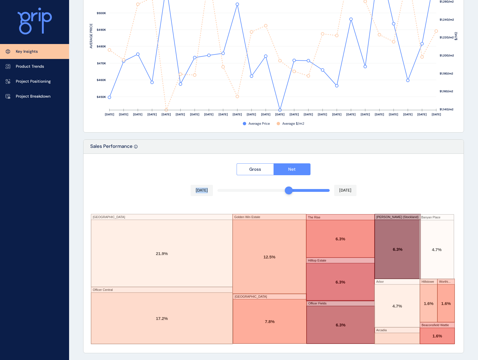
drag, startPoint x: 330, startPoint y: 191, endPoint x: 321, endPoint y: 191, distance: 9.3
click at [292, 191] on div "Gross Net Mar 2025 Jul 2025 Providence Estate Officer Central Golden Win Estate…" at bounding box center [273, 253] width 380 height 199
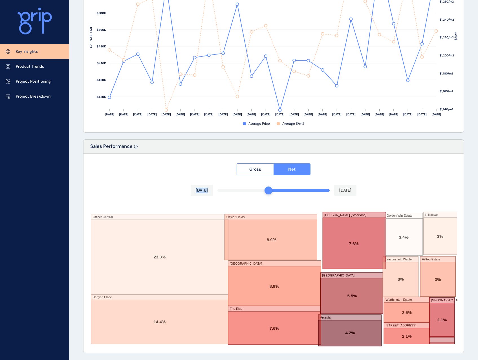
click at [313, 193] on div "Gross Net Jan 2025 Jul 2025 Officer Central Banyan Place Officer Fields Provide…" at bounding box center [273, 253] width 380 height 199
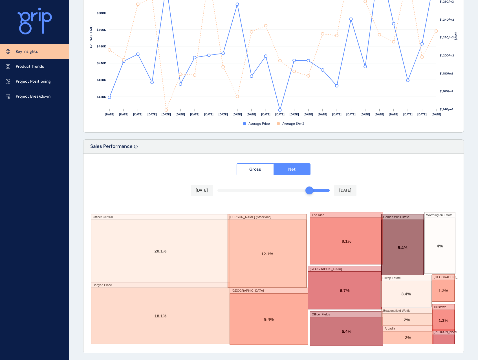
click at [321, 190] on div "Gross Net May 2025 Jul 2025 Officer Central Banyan Place Starling (Stockland) P…" at bounding box center [273, 253] width 380 height 199
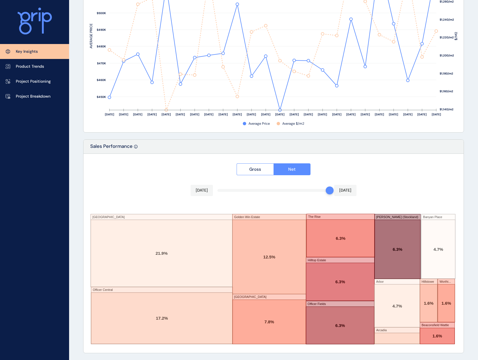
click at [412, 182] on div "Gross Net Jul 2025 Jul 2025 Providence Estate Officer Central Golden Win Estate…" at bounding box center [273, 253] width 380 height 199
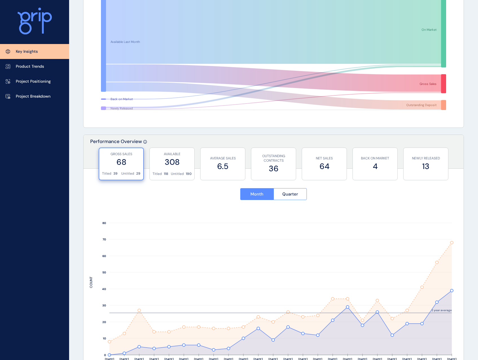
scroll to position [0, 0]
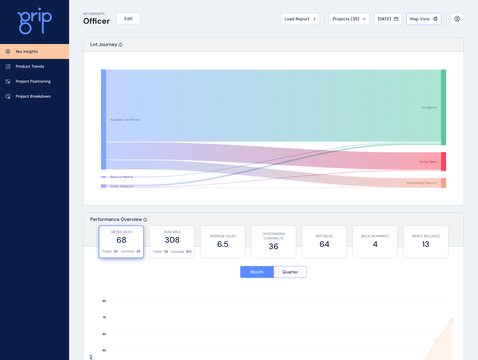
click at [421, 19] on span "Map View" at bounding box center [420, 19] width 20 height 6
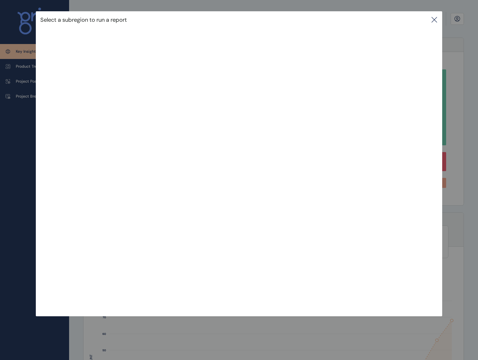
click at [436, 19] on icon at bounding box center [434, 19] width 5 height 5
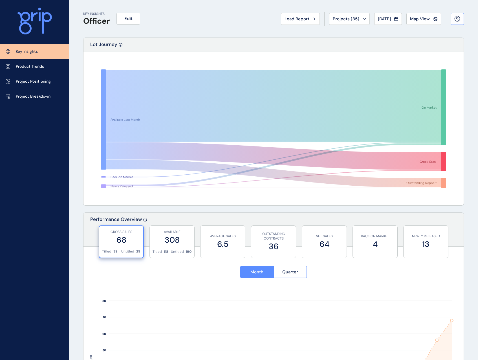
click at [456, 20] on icon at bounding box center [457, 19] width 6 height 6
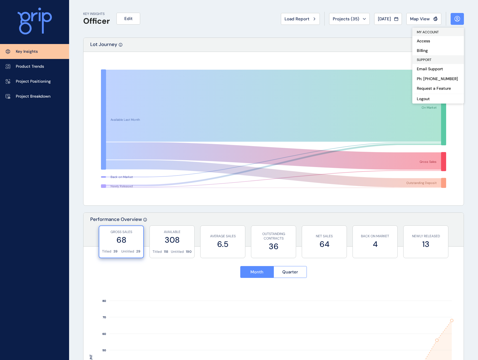
click at [295, 31] on div "KEY INSIGHTS Officer Edit Load Report Projects ( 35 ) Jul 2025 2025 < > Jan No …" at bounding box center [273, 18] width 381 height 37
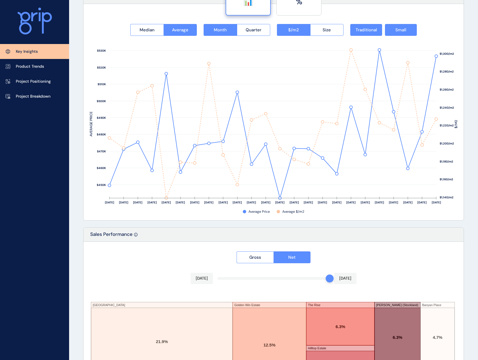
scroll to position [789, 0]
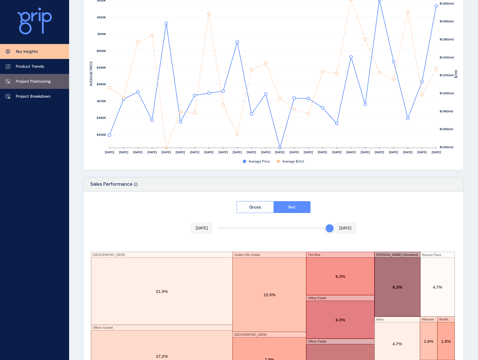
click at [48, 78] on link "Project Positioning" at bounding box center [34, 81] width 69 height 15
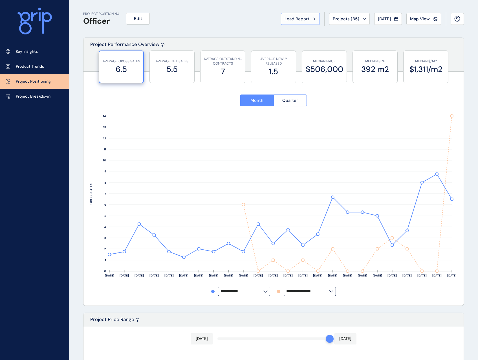
click at [298, 17] on span "Load Report" at bounding box center [296, 19] width 25 height 6
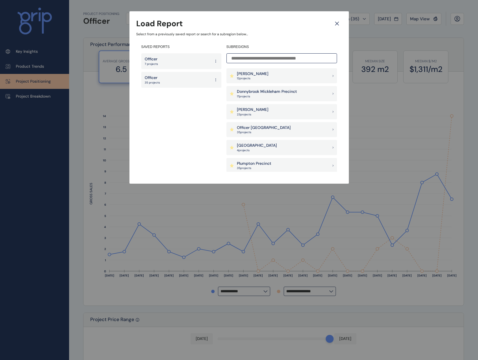
click at [166, 62] on div "Officer 7 projects" at bounding box center [181, 61] width 80 height 16
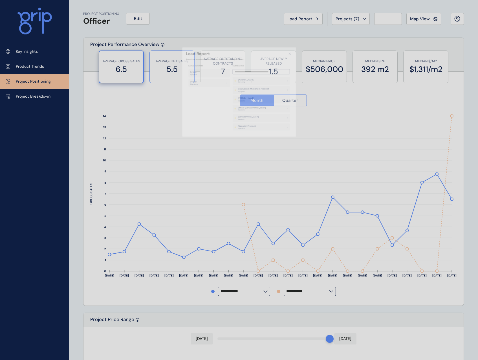
type input "**********"
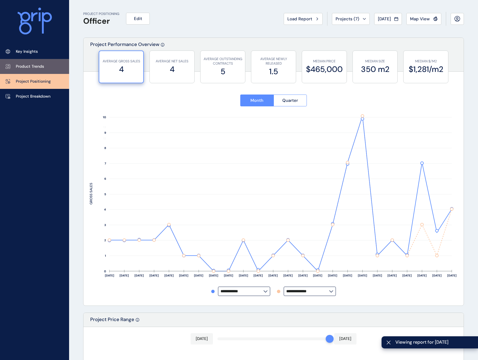
click at [46, 66] on link "Product Trends" at bounding box center [34, 66] width 69 height 15
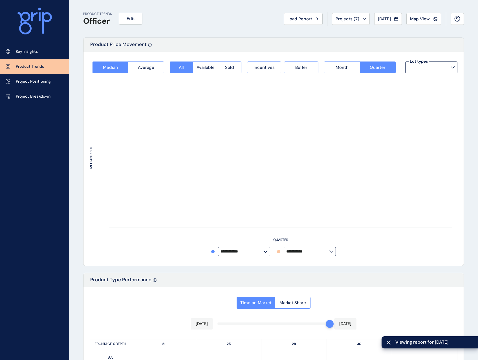
type input "**********"
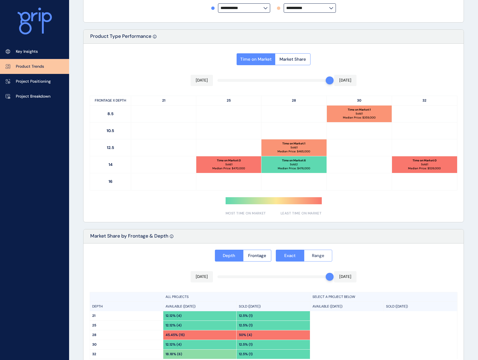
scroll to position [282, 0]
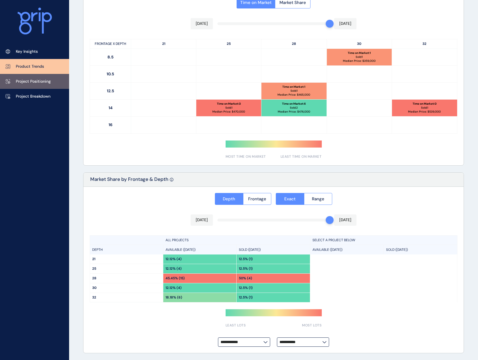
click at [55, 83] on link "Project Positioning" at bounding box center [34, 81] width 69 height 15
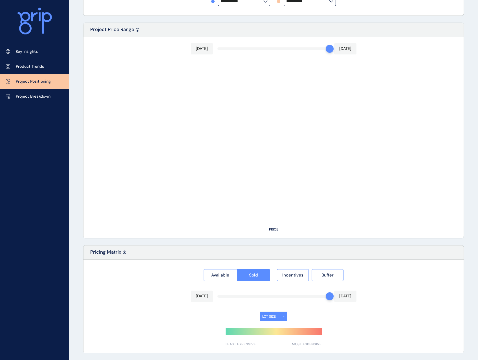
scroll to position [300, 0]
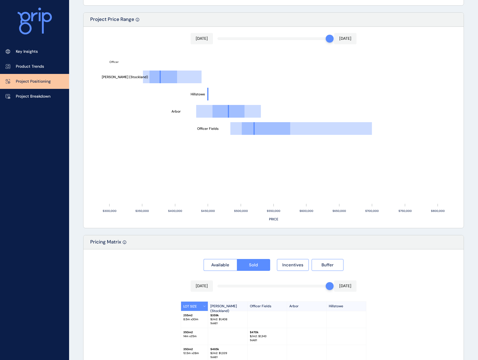
type input "**********"
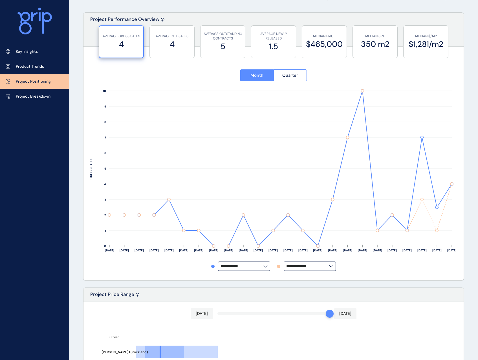
scroll to position [0, 0]
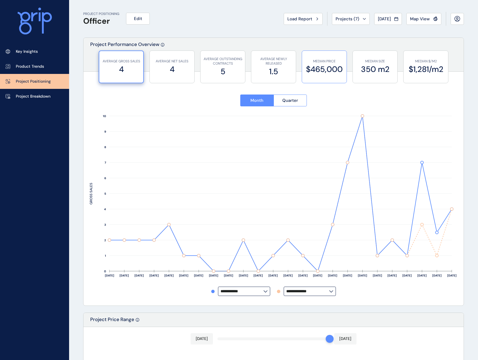
click at [344, 63] on div "MEDIAN PRICE $465,000" at bounding box center [324, 66] width 45 height 33
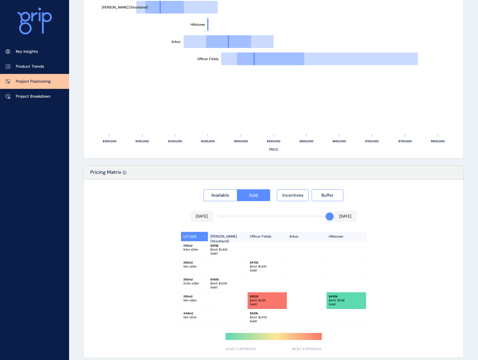
scroll to position [374, 0]
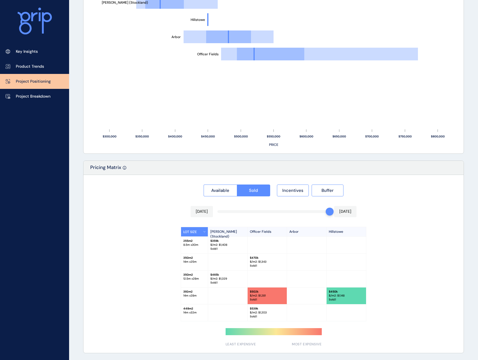
click at [398, 257] on div "LOT SIZE Starling (Stockland) Officer Fields Arbor Hillstowe 255 m2 8.5 m x 30 …" at bounding box center [274, 274] width 368 height 94
click at [227, 192] on span "Available" at bounding box center [220, 190] width 18 height 6
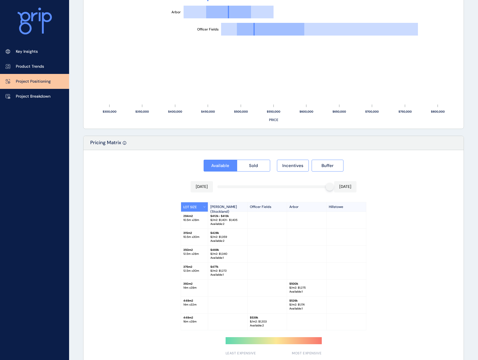
scroll to position [408, 0]
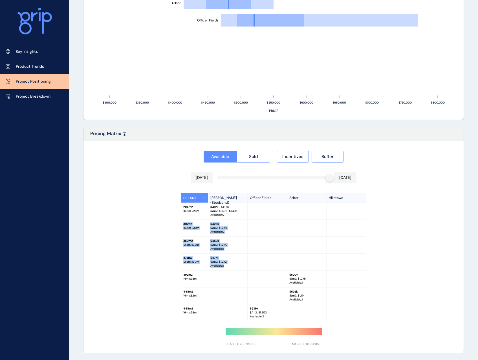
drag, startPoint x: 263, startPoint y: 245, endPoint x: 268, endPoint y: 218, distance: 27.8
click at [268, 218] on div "LOT SIZE Starling (Stockland) Officer Fields Arbor Hillstowe 294 m2 10.5 m x 28…" at bounding box center [274, 257] width 186 height 128
drag, startPoint x: 268, startPoint y: 218, endPoint x: 378, endPoint y: 262, distance: 118.0
click at [350, 257] on div at bounding box center [345, 261] width 39 height 17
click at [402, 259] on div "LOT SIZE Starling (Stockland) Officer Fields Arbor Hillstowe 294 m2 10.5 m x 28…" at bounding box center [274, 257] width 368 height 128
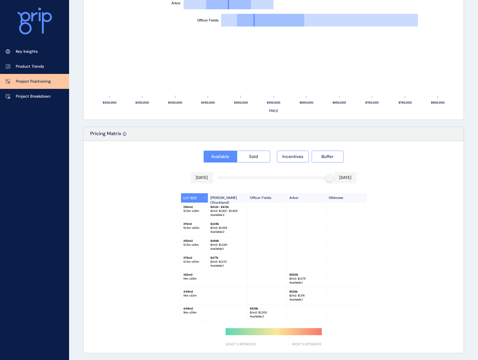
drag, startPoint x: 328, startPoint y: 178, endPoint x: 314, endPoint y: 178, distance: 14.1
click at [314, 178] on div at bounding box center [273, 177] width 112 height 3
click at [316, 177] on div at bounding box center [273, 177] width 112 height 3
click at [195, 207] on p "294 m2" at bounding box center [194, 207] width 22 height 4
click at [196, 230] on div "315 m2 10.5 m x 30 m" at bounding box center [194, 228] width 27 height 17
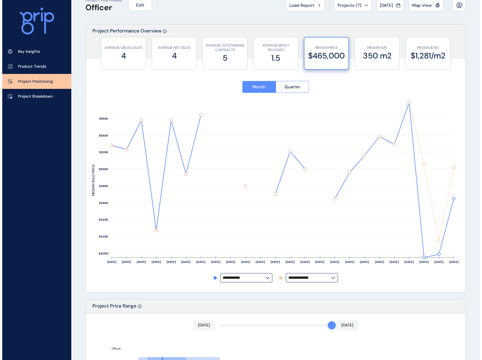
scroll to position [0, 0]
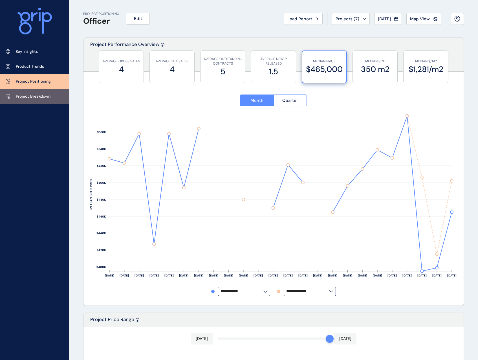
click at [36, 96] on p "Project Breakdown" at bounding box center [33, 97] width 35 height 6
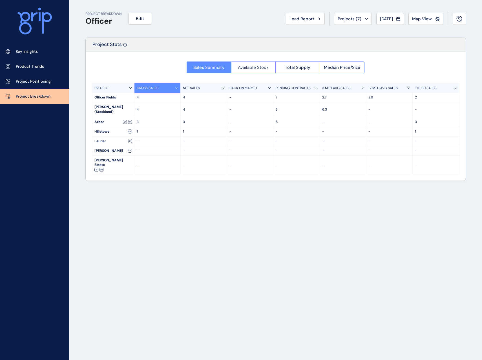
click at [262, 68] on span "Available Stock" at bounding box center [253, 68] width 31 height 6
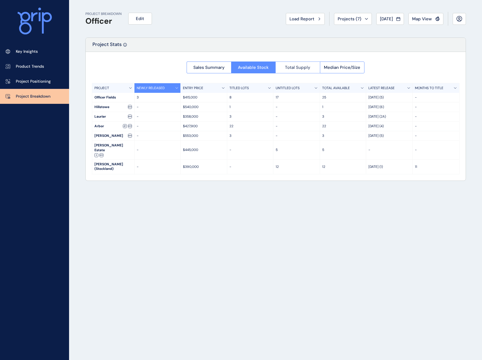
click at [292, 67] on span "Total Supply" at bounding box center [297, 68] width 25 height 6
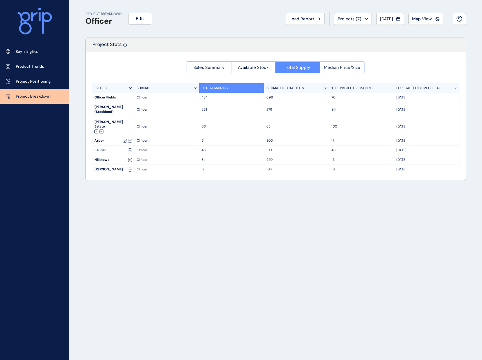
click at [350, 70] on span "Median Price/Size" at bounding box center [342, 68] width 36 height 6
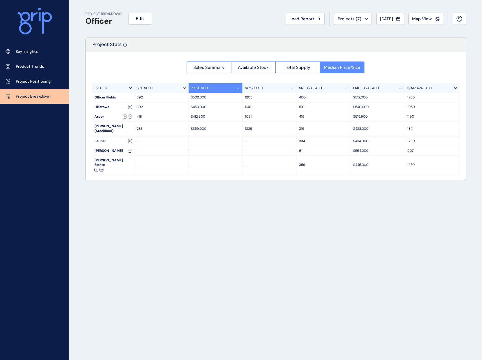
drag, startPoint x: 424, startPoint y: 214, endPoint x: 424, endPoint y: 208, distance: 5.7
click at [424, 211] on div "PROJECT BREAKDOWN Officer Edit Load Report Projects ( 7 ) Jul 2025 2025 < > Jan…" at bounding box center [275, 180] width 395 height 360
click at [460, 17] on icon at bounding box center [459, 19] width 6 height 6
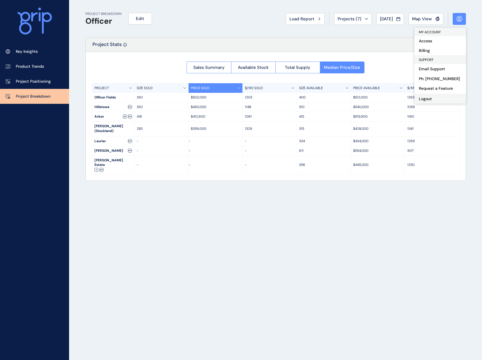
click at [432, 99] on button "Logout" at bounding box center [440, 99] width 52 height 10
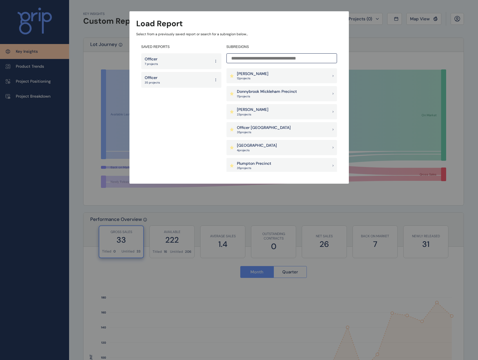
click at [428, 46] on div "Load Report Select from a previously saved report or search for a subregion bel…" at bounding box center [239, 86] width 478 height 172
drag, startPoint x: 424, startPoint y: 43, endPoint x: 420, endPoint y: 44, distance: 4.3
click at [423, 44] on div "Load Report Select from a previously saved report or search for a subregion bel…" at bounding box center [239, 86] width 478 height 172
drag, startPoint x: 402, startPoint y: 78, endPoint x: 392, endPoint y: 79, distance: 9.6
click at [400, 78] on div "Load Report Select from a previously saved report or search for a subregion bel…" at bounding box center [239, 86] width 478 height 172
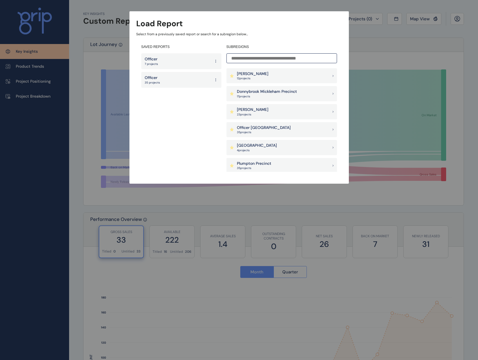
click at [253, 132] on p "35 project s" at bounding box center [264, 132] width 54 height 4
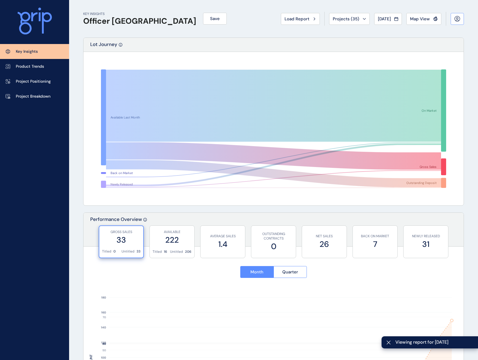
click at [459, 19] on icon at bounding box center [457, 19] width 6 height 6
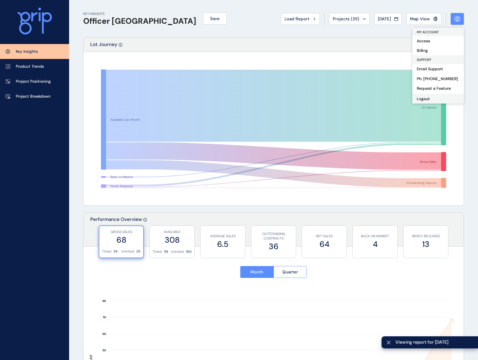
click at [425, 98] on button "Logout" at bounding box center [438, 99] width 52 height 10
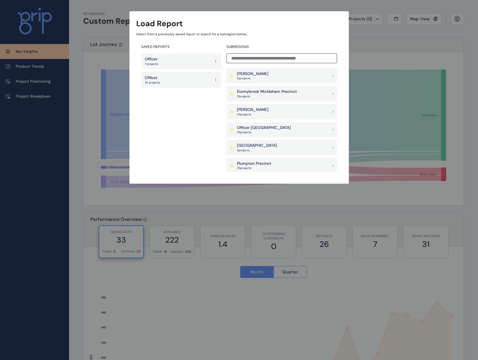
click at [392, 53] on div "Load Report Select from a previously saved report or search for a subregion bel…" at bounding box center [239, 86] width 478 height 172
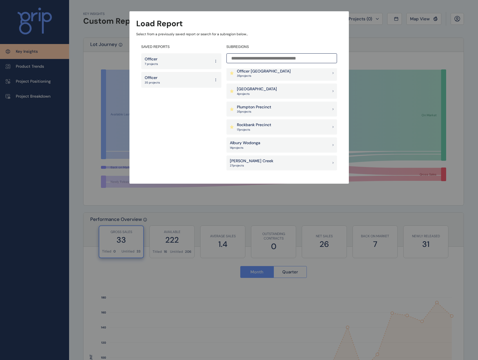
click at [269, 77] on p "35 project s" at bounding box center [264, 76] width 54 height 4
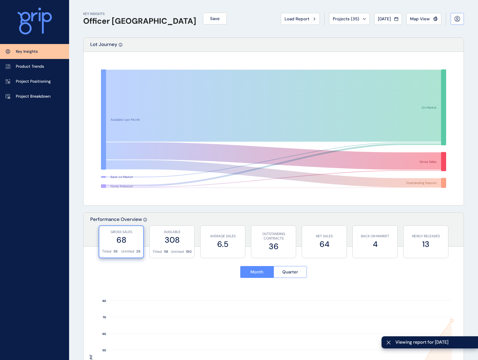
click at [459, 18] on icon at bounding box center [457, 19] width 6 height 6
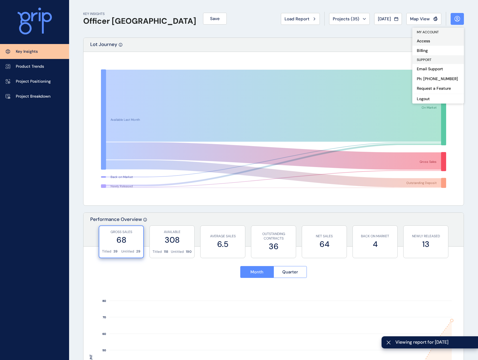
click at [430, 42] on button "Access" at bounding box center [438, 41] width 52 height 10
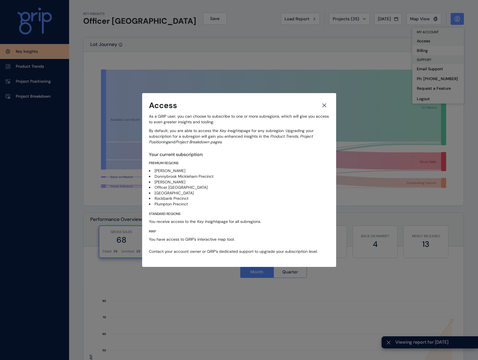
click at [430, 42] on div "Access As a GRIP user, you can choose to subscribe to one or more subregions, w…" at bounding box center [239, 180] width 478 height 360
click at [324, 105] on icon at bounding box center [324, 105] width 10 height 10
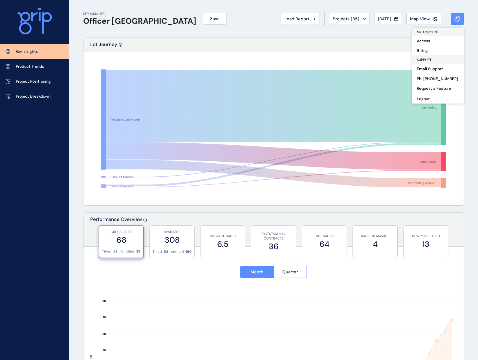
click at [236, 23] on div "KEY INSIGHTS Officer Pakenham Save Load Report Projects ( 35 ) [DATE] 2025 < > …" at bounding box center [273, 18] width 381 height 37
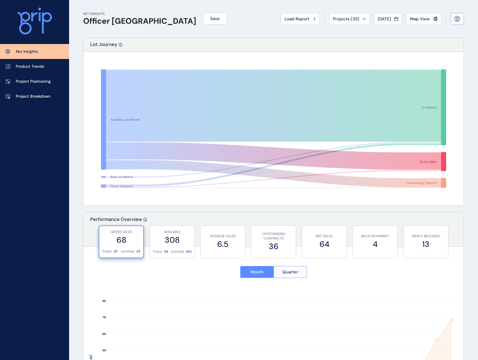
click at [458, 17] on icon at bounding box center [457, 19] width 6 height 6
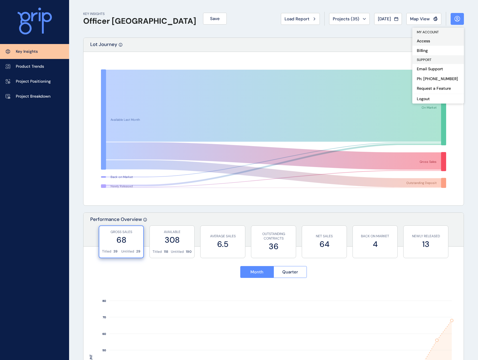
click at [428, 39] on button "Access" at bounding box center [438, 41] width 52 height 10
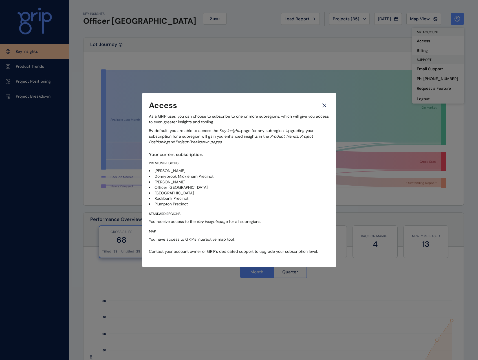
click at [325, 104] on icon at bounding box center [324, 105] width 10 height 10
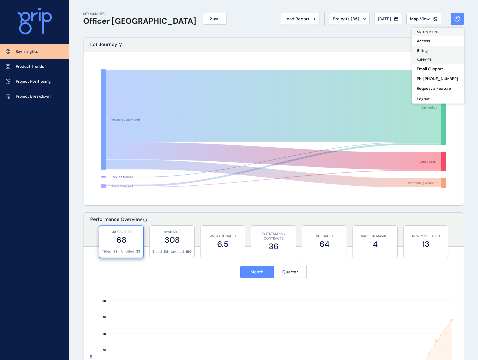
click at [425, 49] on button "Billing" at bounding box center [438, 51] width 52 height 10
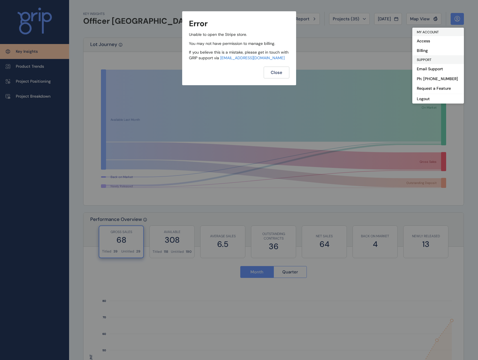
click at [276, 76] on button "Close" at bounding box center [277, 73] width 26 height 12
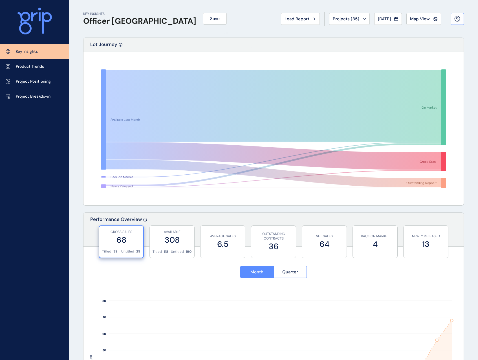
click at [458, 14] on button at bounding box center [457, 19] width 13 height 12
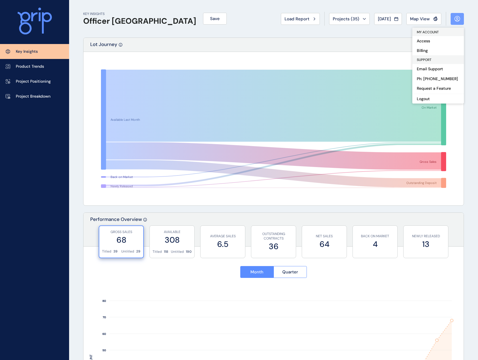
click at [460, 17] on icon at bounding box center [457, 19] width 6 height 6
